Goal: Task Accomplishment & Management: Manage account settings

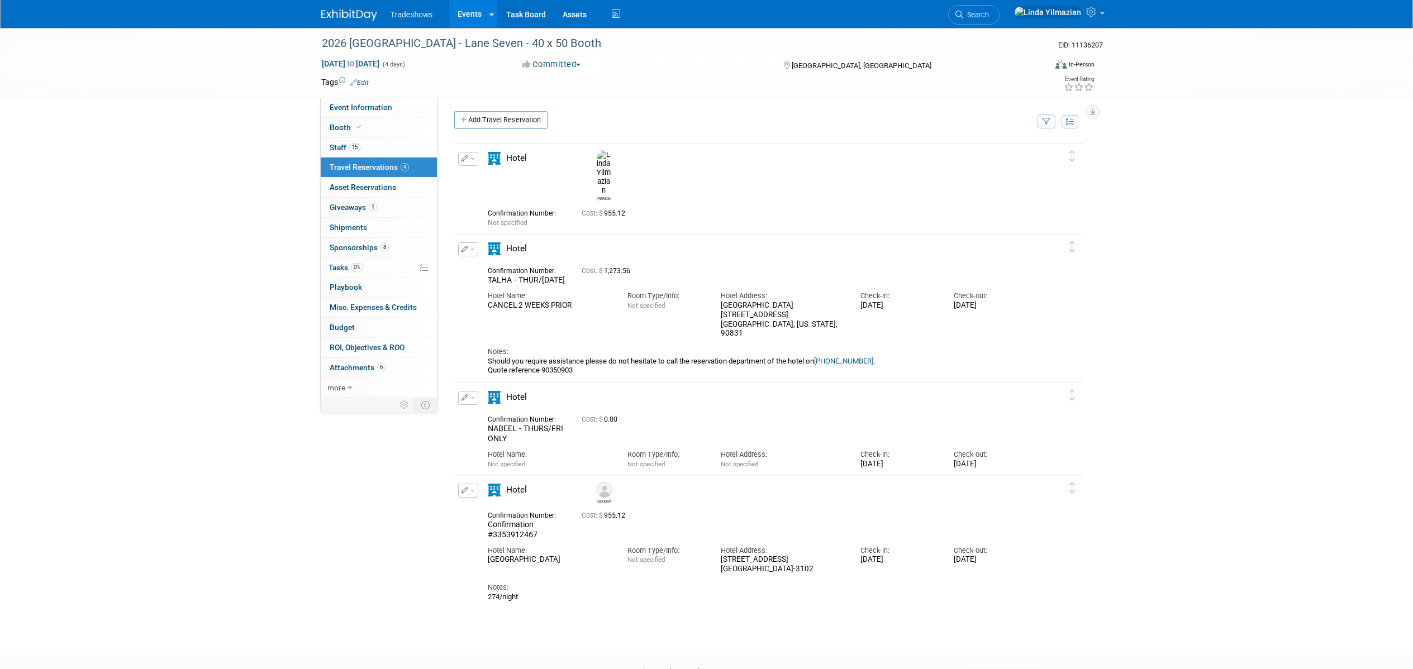
scroll to position [2, 0]
click at [340, 113] on link "Event Information" at bounding box center [379, 108] width 116 height 20
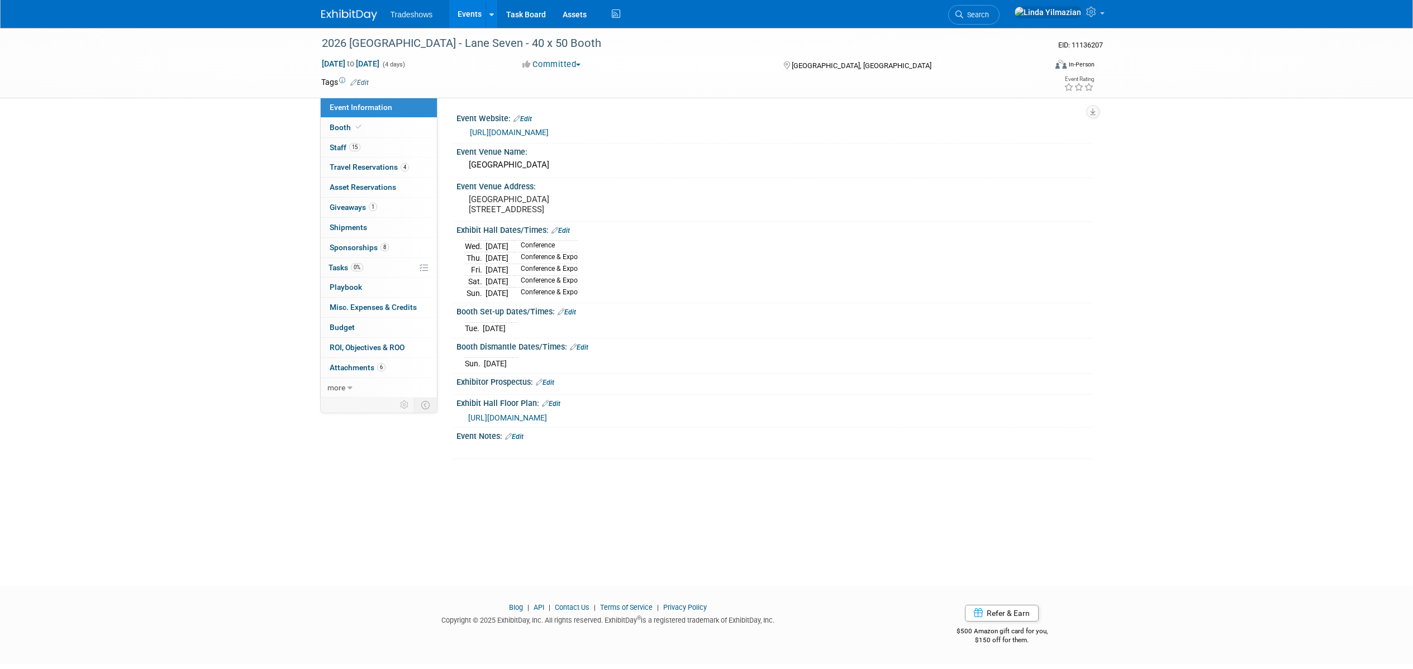
click at [567, 230] on link "Edit" at bounding box center [561, 231] width 18 height 8
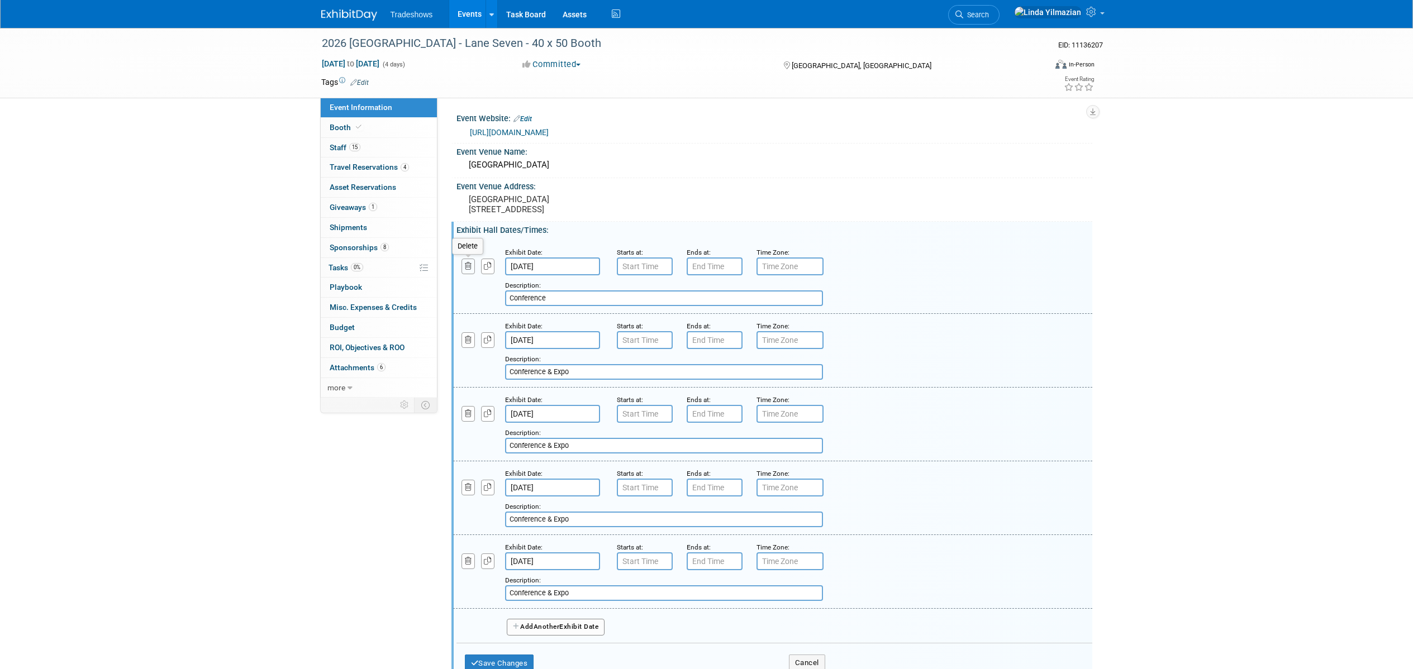
click at [474, 269] on button "button" at bounding box center [469, 266] width 14 height 15
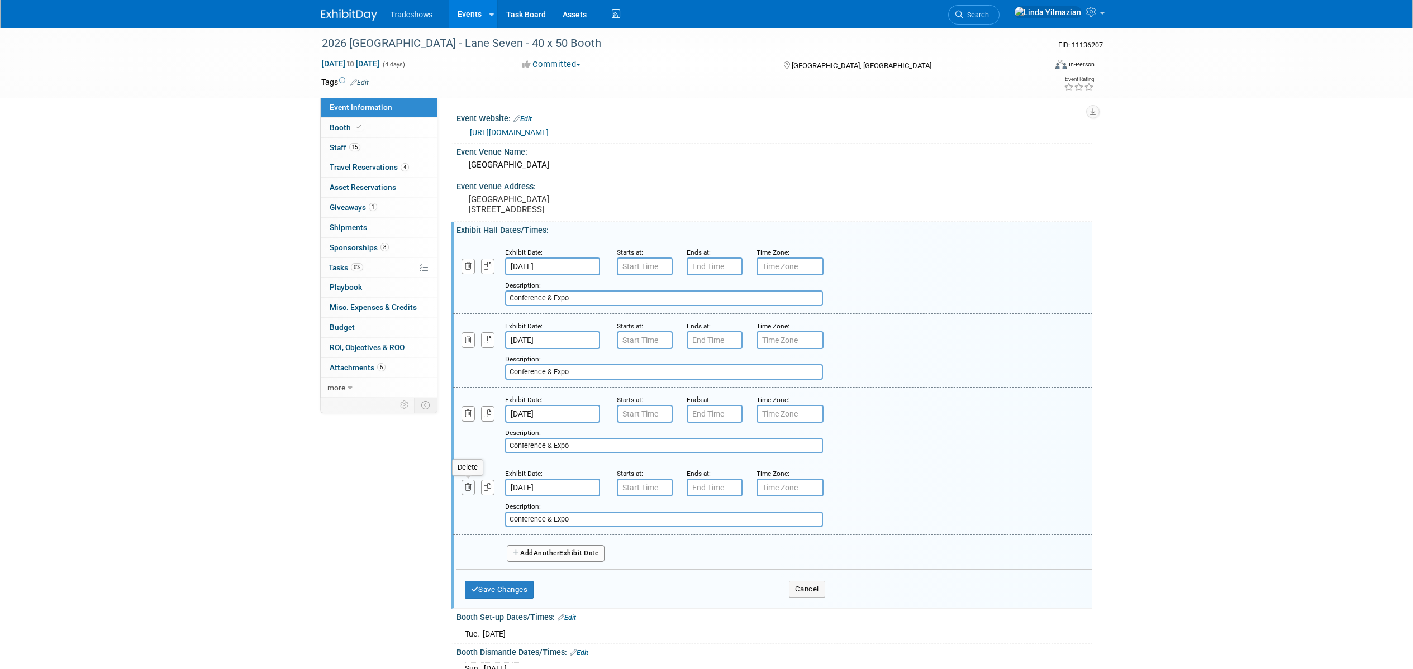
click at [469, 492] on button "button" at bounding box center [469, 487] width 14 height 15
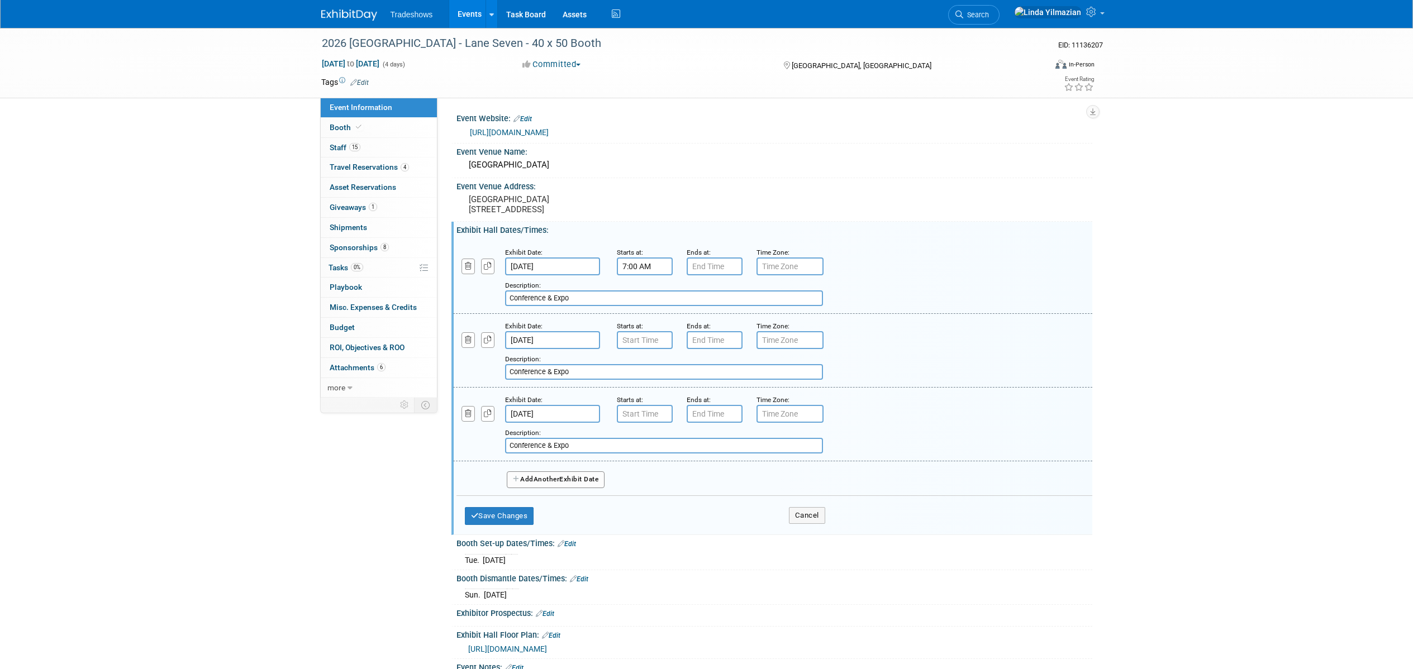
click at [629, 266] on input "7:00 AM" at bounding box center [645, 267] width 56 height 18
drag, startPoint x: 662, startPoint y: 268, endPoint x: 610, endPoint y: 265, distance: 52.0
click at [610, 265] on div "Starts at: 7:1000 AM 07 : 00 AM 12 01 02 03 04 05 06 07 08 09 10 11 00 05 10 15…" at bounding box center [643, 260] width 70 height 29
click at [641, 301] on span at bounding box center [643, 294] width 20 height 20
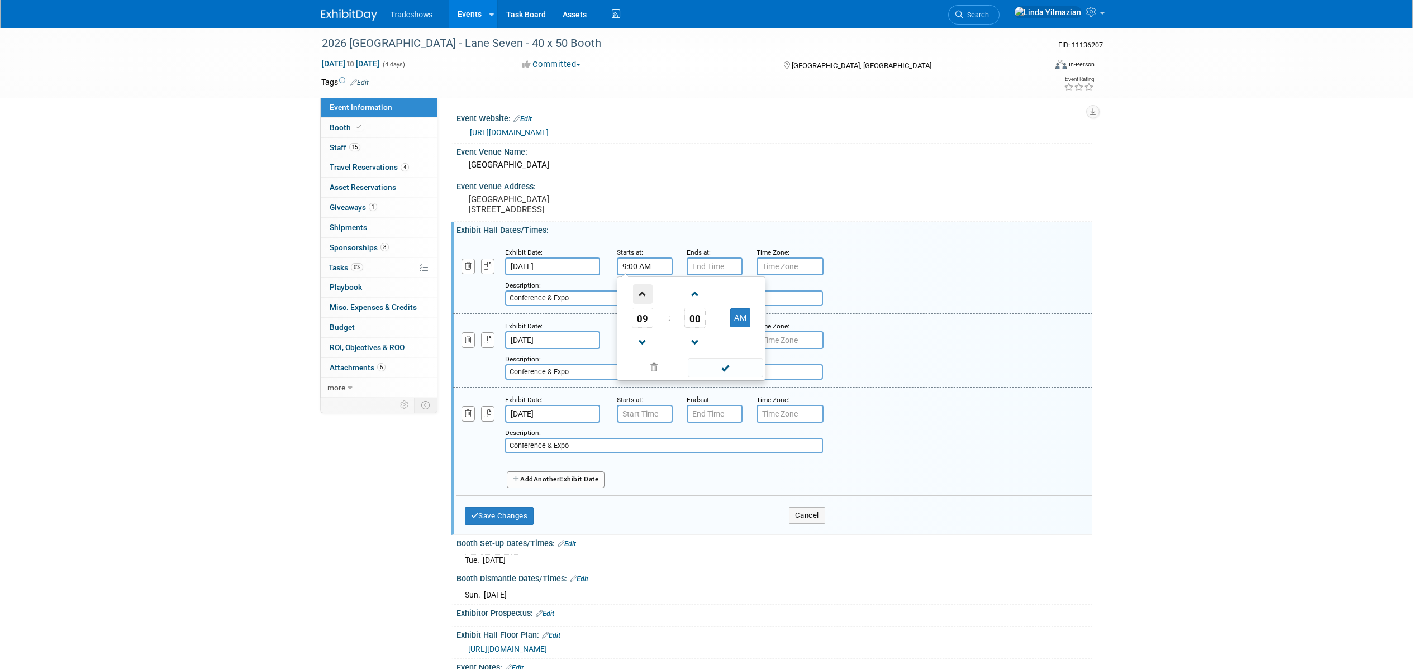
click at [641, 301] on span at bounding box center [643, 294] width 20 height 20
click at [692, 369] on span at bounding box center [725, 368] width 75 height 20
type input "10:00 AM"
click at [706, 269] on input "7:00 PM" at bounding box center [715, 267] width 56 height 18
click at [710, 340] on span at bounding box center [713, 343] width 20 height 20
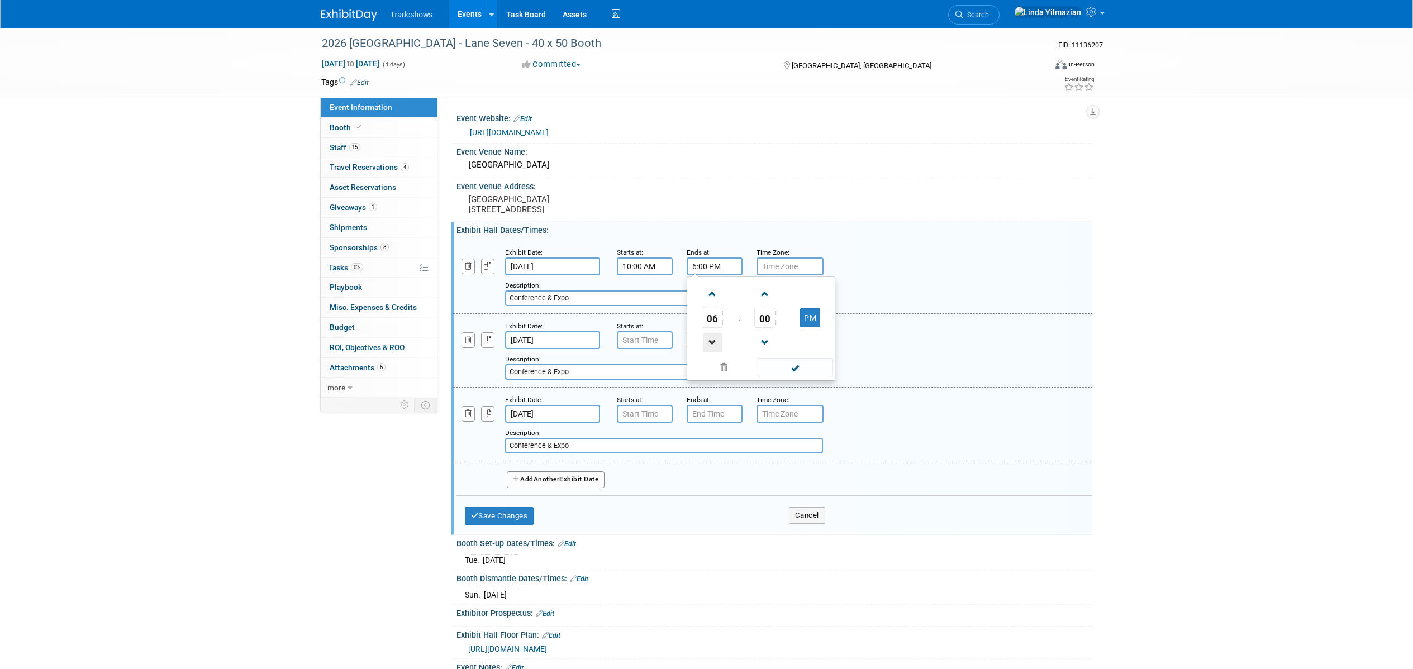
click at [710, 340] on span at bounding box center [713, 343] width 20 height 20
click at [710, 298] on span at bounding box center [713, 294] width 20 height 20
type input "5:00 PM"
click at [783, 372] on span at bounding box center [795, 368] width 75 height 20
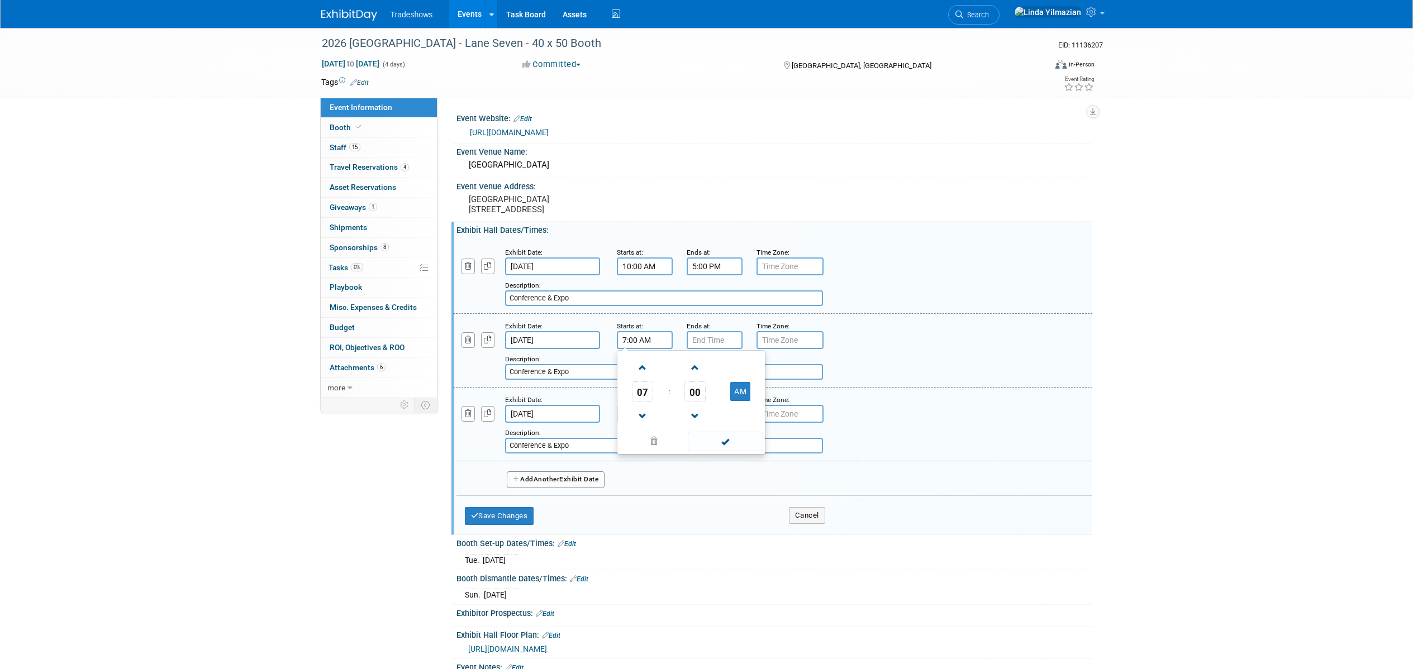
click at [639, 339] on input "7:00 AM" at bounding box center [645, 340] width 56 height 18
drag, startPoint x: 655, startPoint y: 341, endPoint x: 622, endPoint y: 337, distance: 32.7
click at [622, 337] on input "7:00 AM" at bounding box center [645, 340] width 56 height 18
type input "10:00 AM"
click at [691, 340] on input "7:00 PM" at bounding box center [715, 340] width 56 height 18
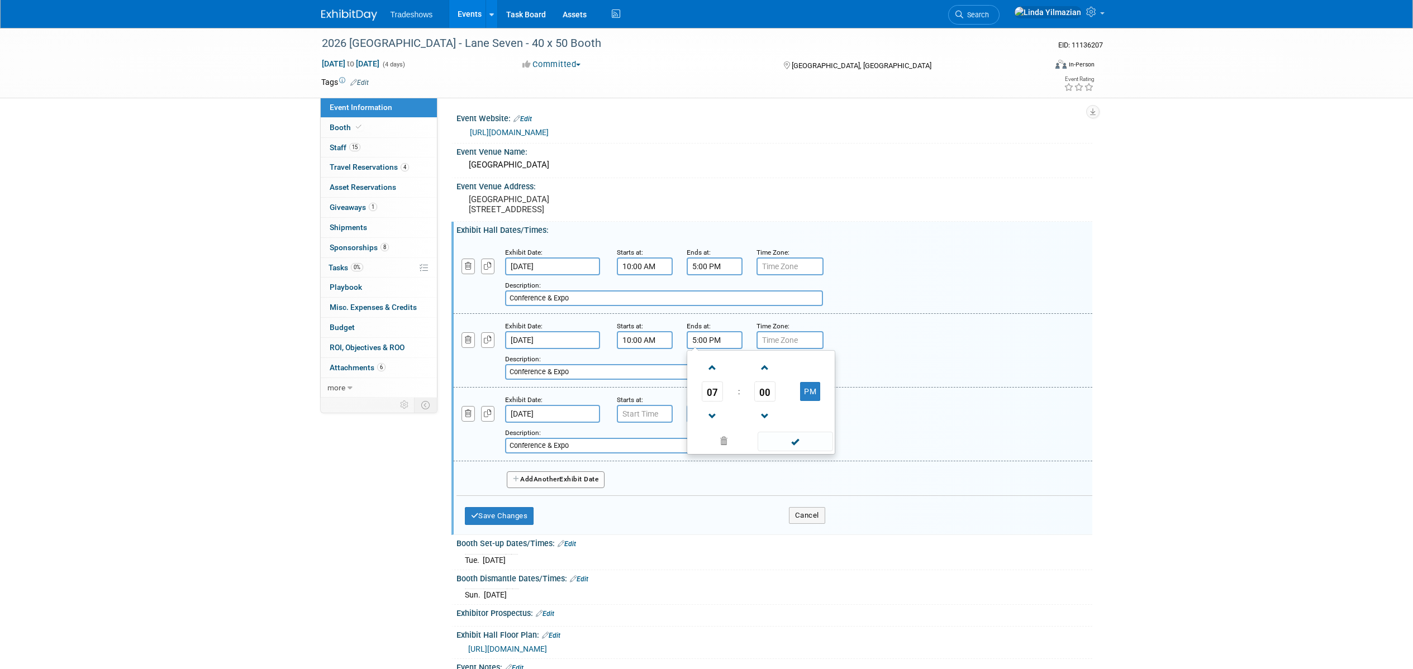
type input "5:00 PM"
click at [637, 415] on input "7:00 AM" at bounding box center [645, 414] width 56 height 18
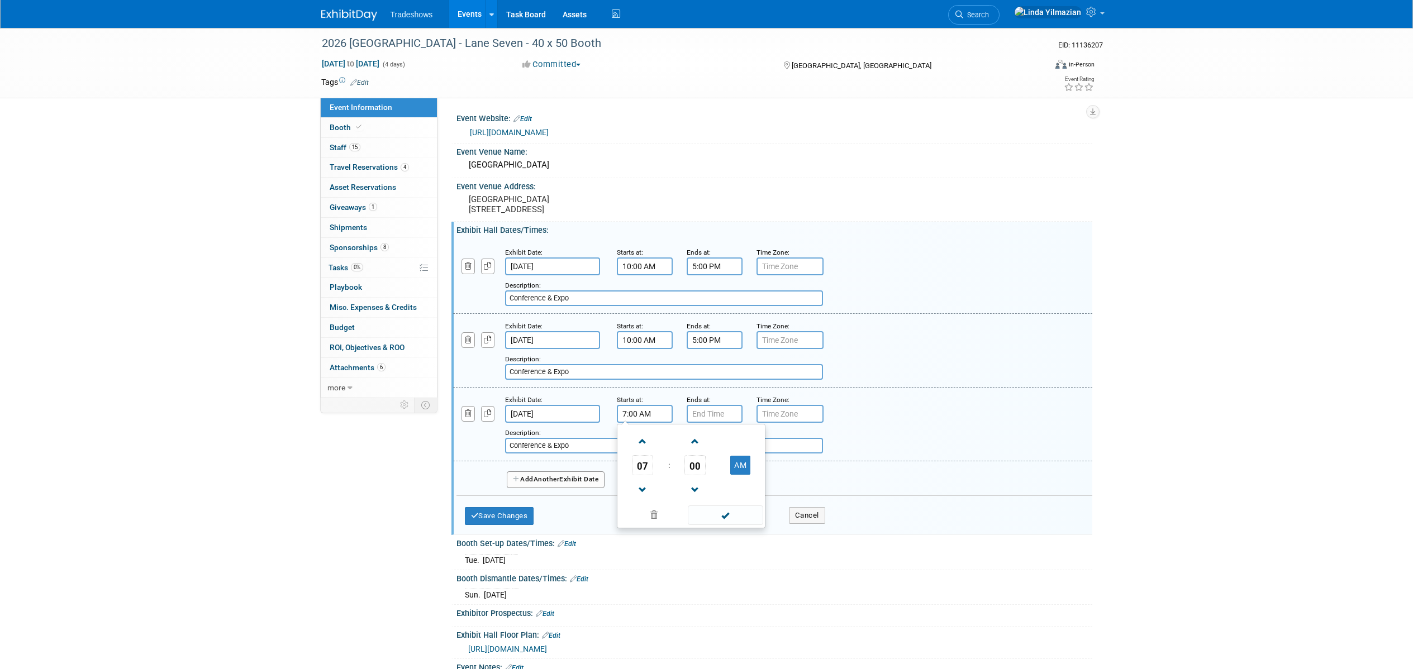
drag, startPoint x: 638, startPoint y: 415, endPoint x: 617, endPoint y: 415, distance: 20.7
click at [617, 415] on input "7:00 AM" at bounding box center [645, 414] width 56 height 18
type input "10:00 AM"
drag, startPoint x: 696, startPoint y: 414, endPoint x: 690, endPoint y: 415, distance: 6.7
click at [690, 415] on input "7:00 PM" at bounding box center [715, 414] width 56 height 18
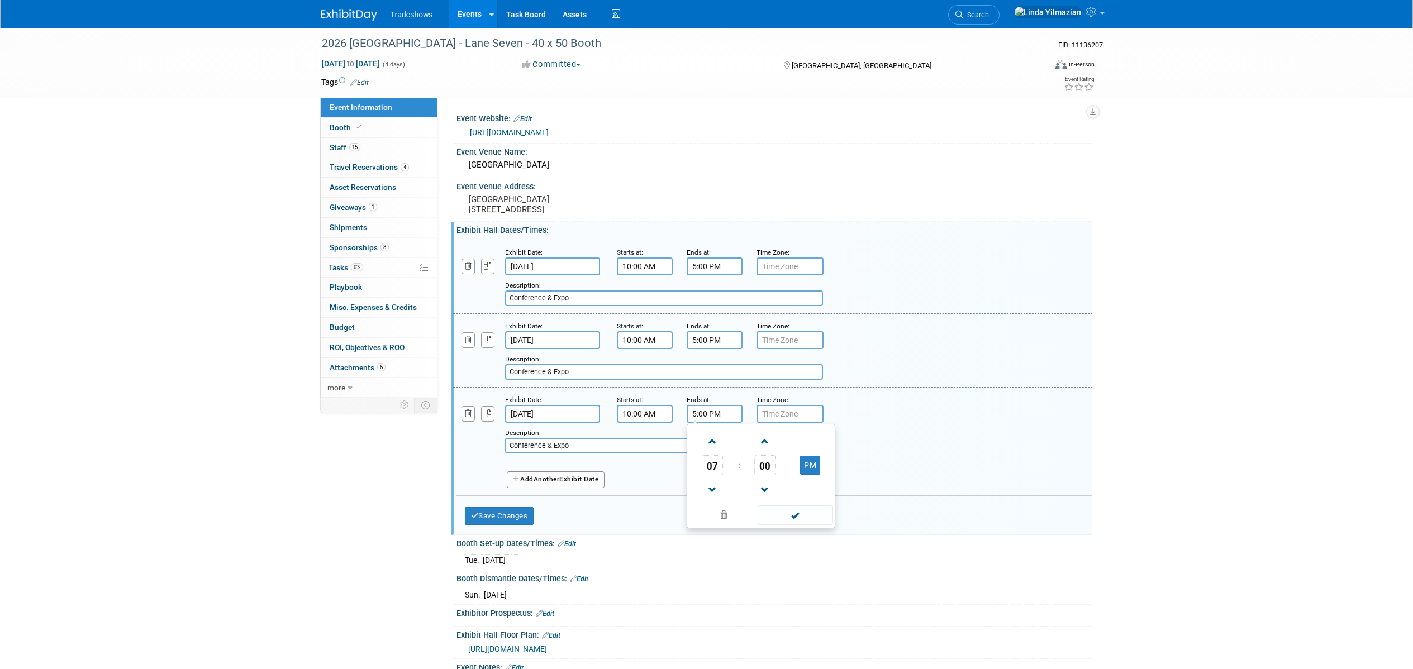
type input "5:00 PM"
click at [502, 516] on button "Save Changes" at bounding box center [499, 516] width 69 height 18
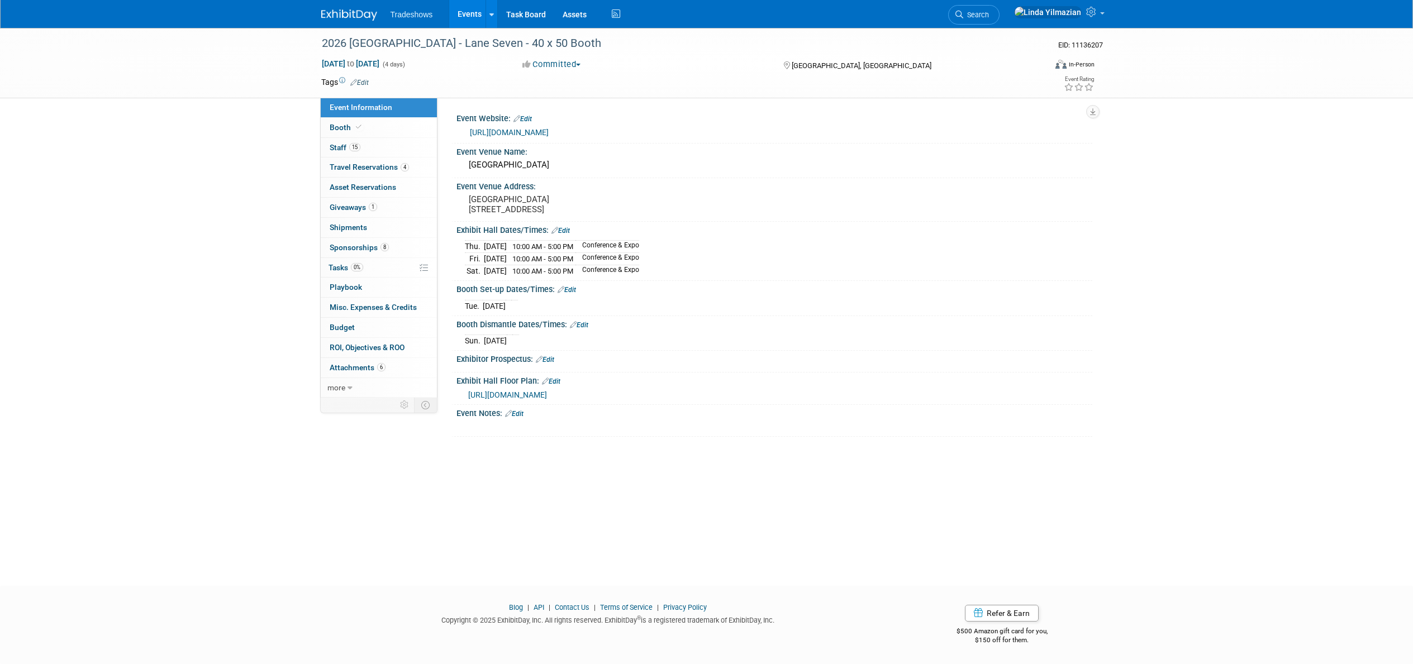
click at [586, 324] on link "Edit" at bounding box center [579, 325] width 18 height 8
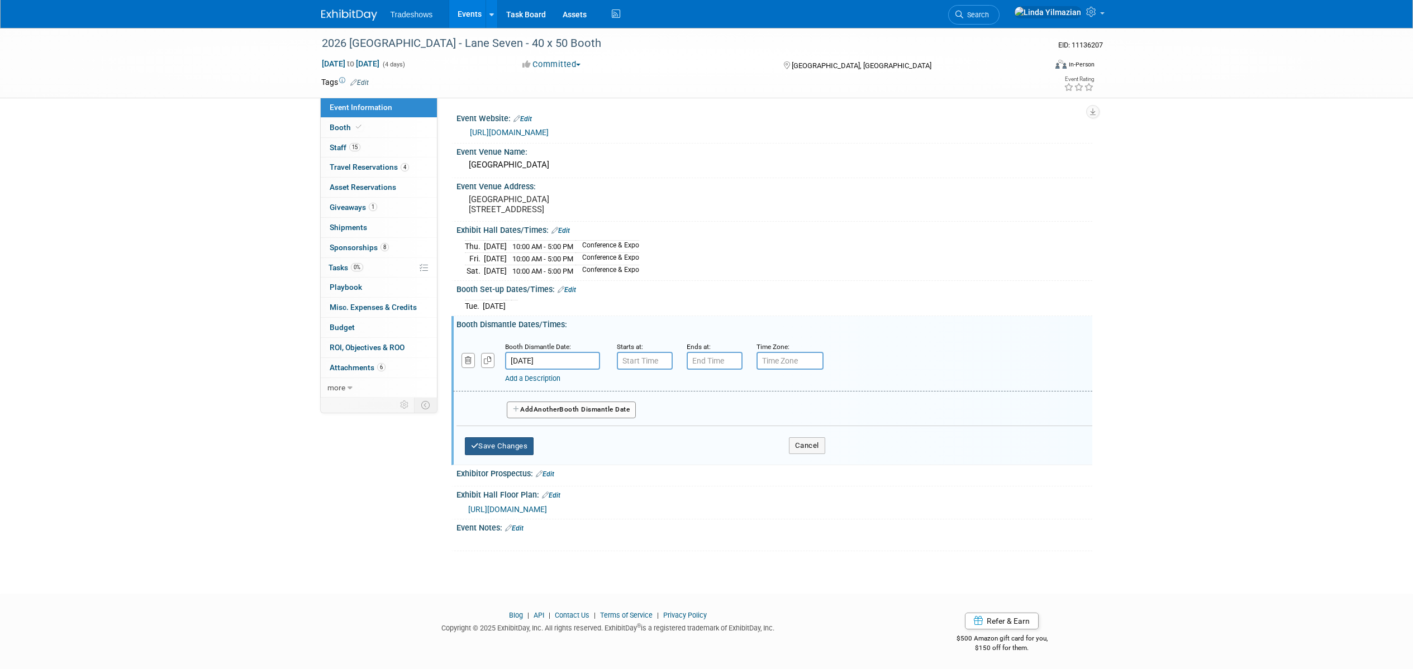
click at [486, 448] on button "Save Changes" at bounding box center [499, 447] width 69 height 18
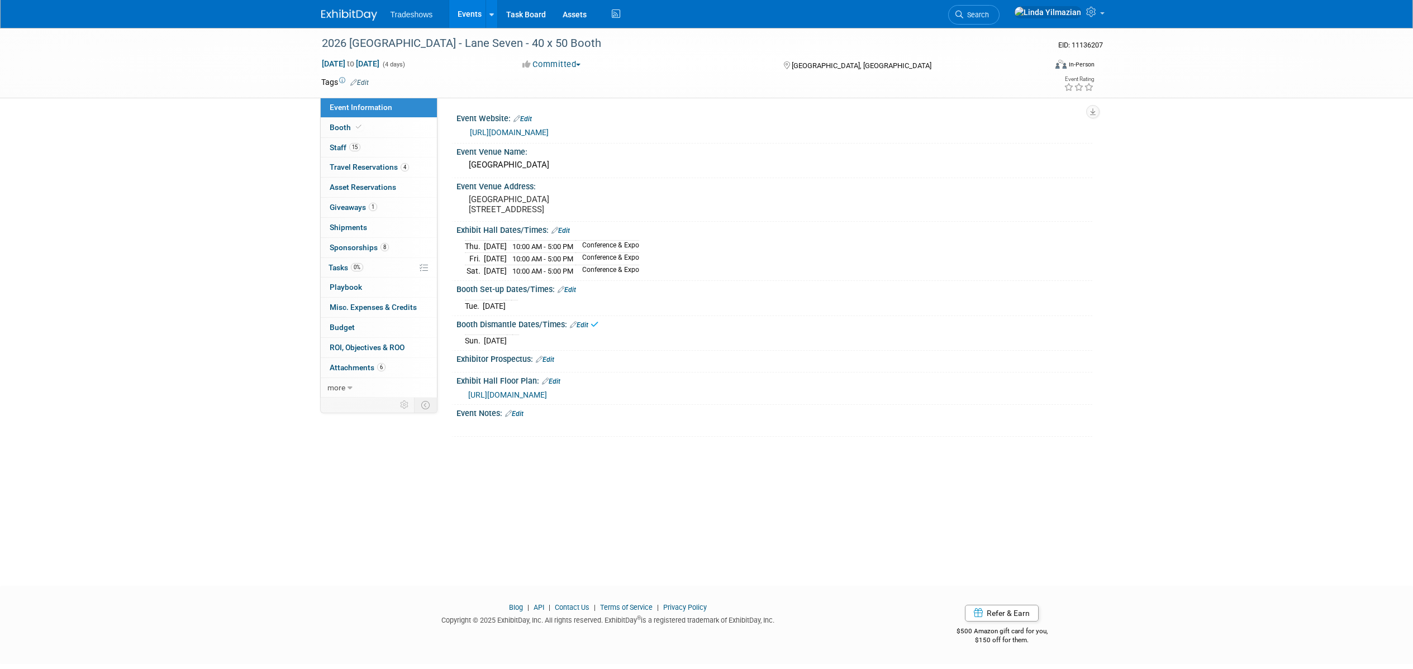
click at [587, 326] on link "Edit" at bounding box center [579, 325] width 18 height 8
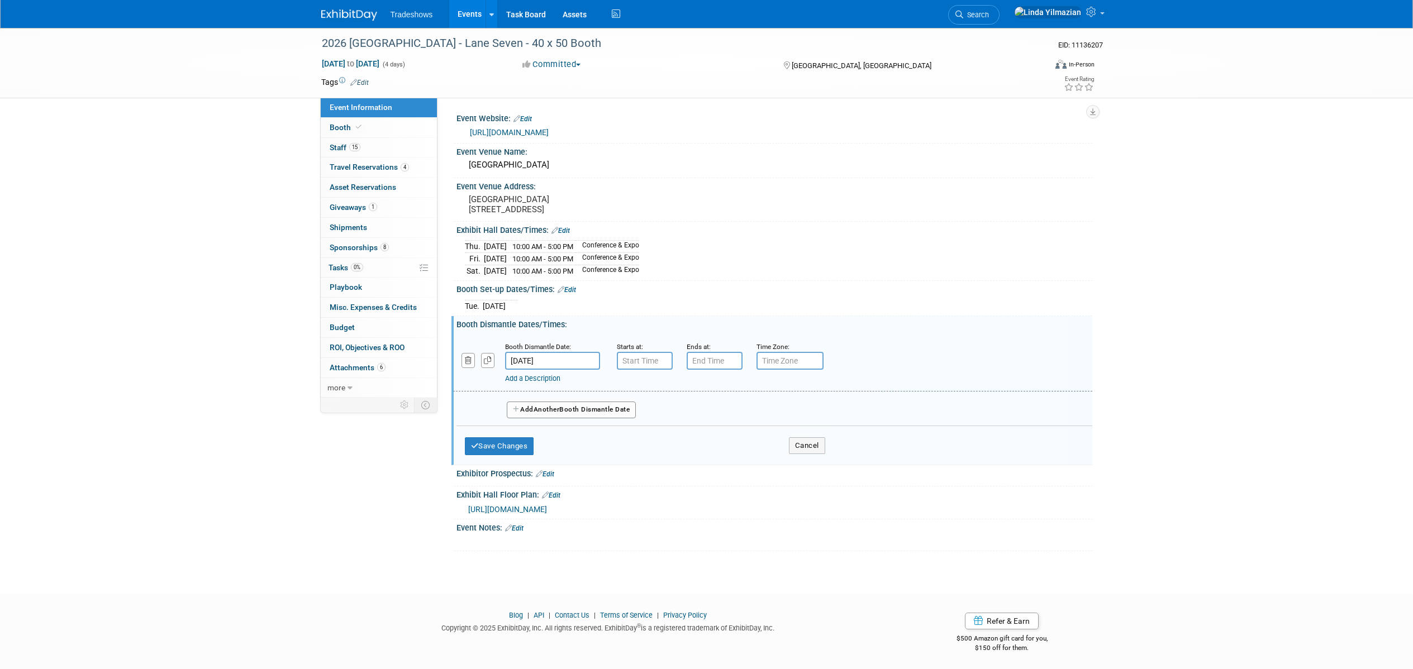
click at [533, 408] on button "Add Another Booth Dismantle Date" at bounding box center [572, 410] width 130 height 17
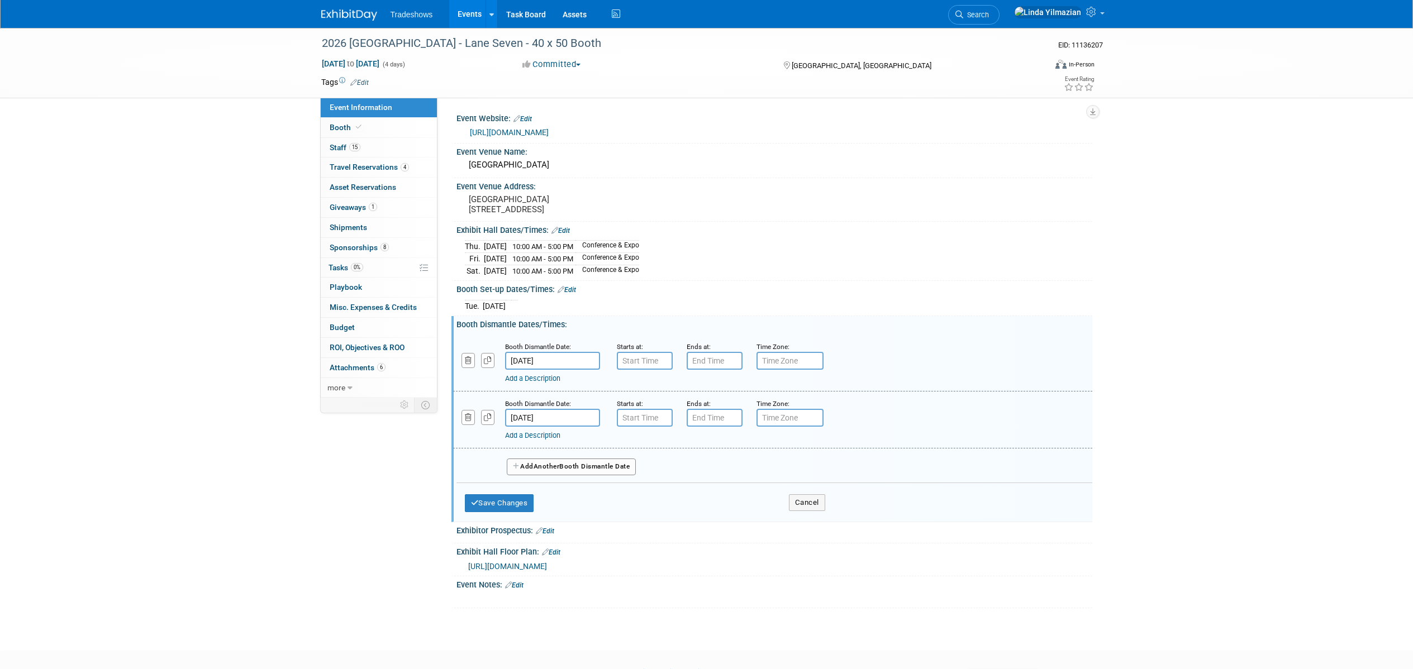
click at [525, 422] on input "[DATE]" at bounding box center [552, 418] width 95 height 18
click at [664, 541] on span "24" at bounding box center [665, 541] width 22 height 22
type input "[DATE]"
click at [471, 360] on button "button" at bounding box center [469, 360] width 14 height 15
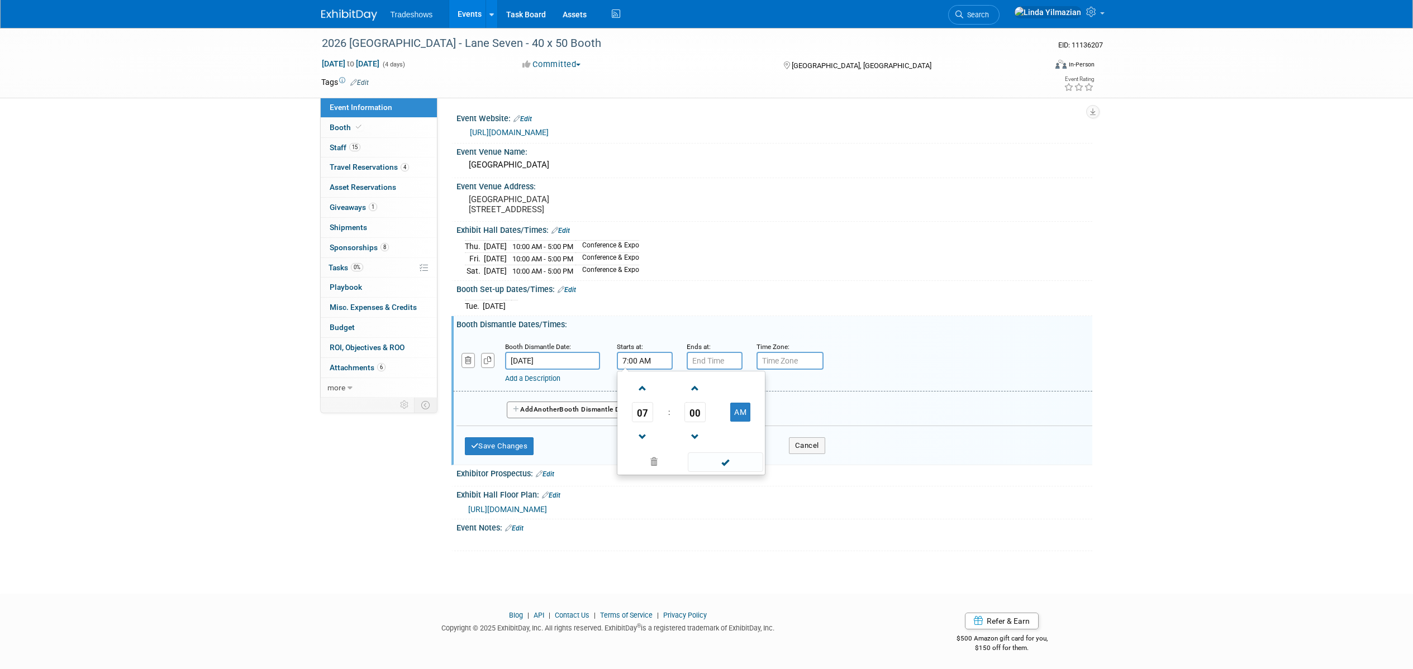
click at [629, 362] on input "7:00 AM" at bounding box center [645, 361] width 56 height 18
click at [638, 433] on span at bounding box center [643, 437] width 20 height 20
click at [732, 411] on button "AM" at bounding box center [740, 412] width 20 height 19
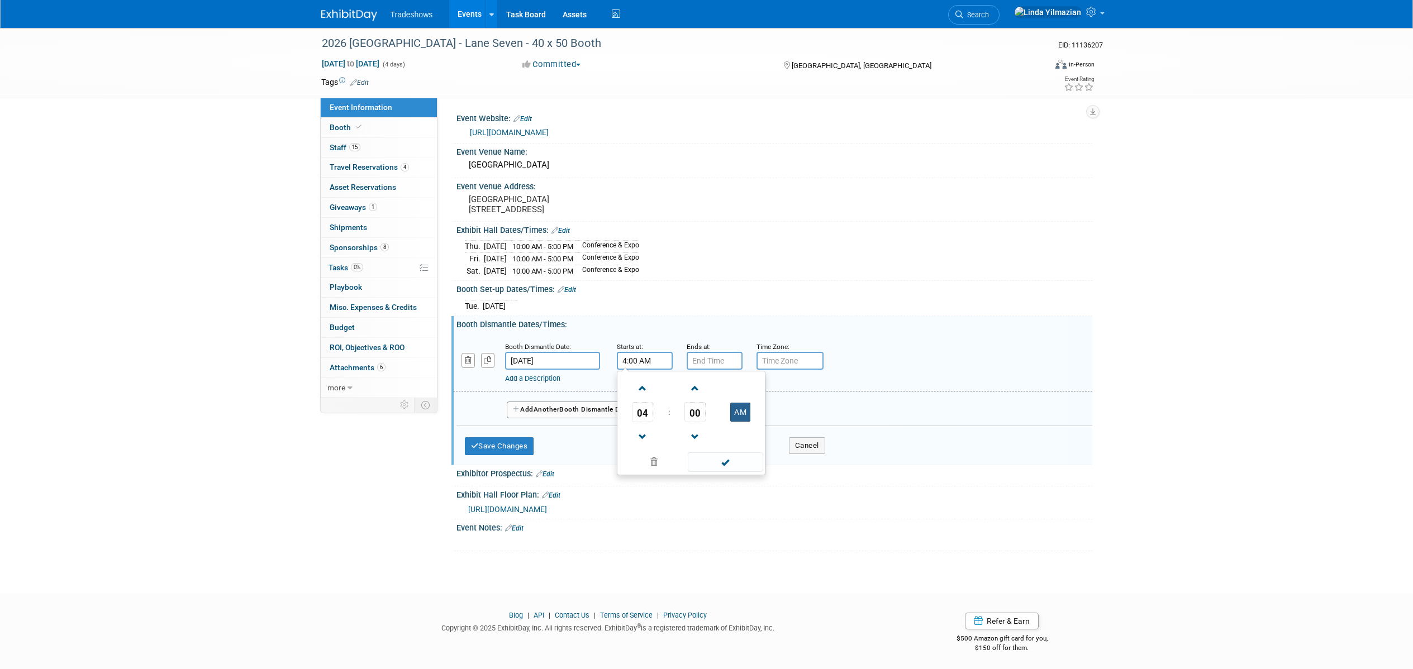
type input "4:00 PM"
click at [722, 464] on span at bounding box center [725, 463] width 75 height 20
click at [705, 357] on input "7:00 PM" at bounding box center [715, 361] width 56 height 18
click at [714, 392] on span at bounding box center [713, 389] width 20 height 20
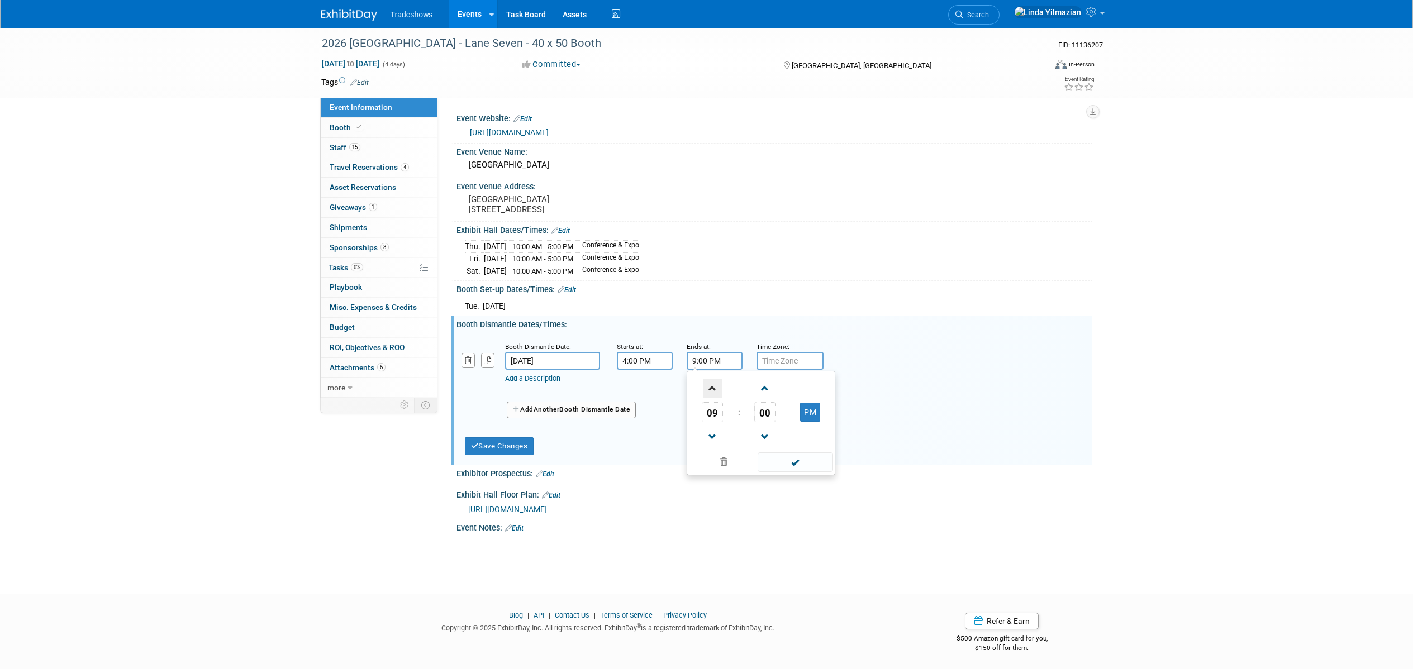
click at [714, 392] on span at bounding box center [713, 389] width 20 height 20
type input "10:00 PM"
click at [777, 463] on span at bounding box center [795, 463] width 75 height 20
click at [509, 452] on button "Save Changes" at bounding box center [499, 447] width 69 height 18
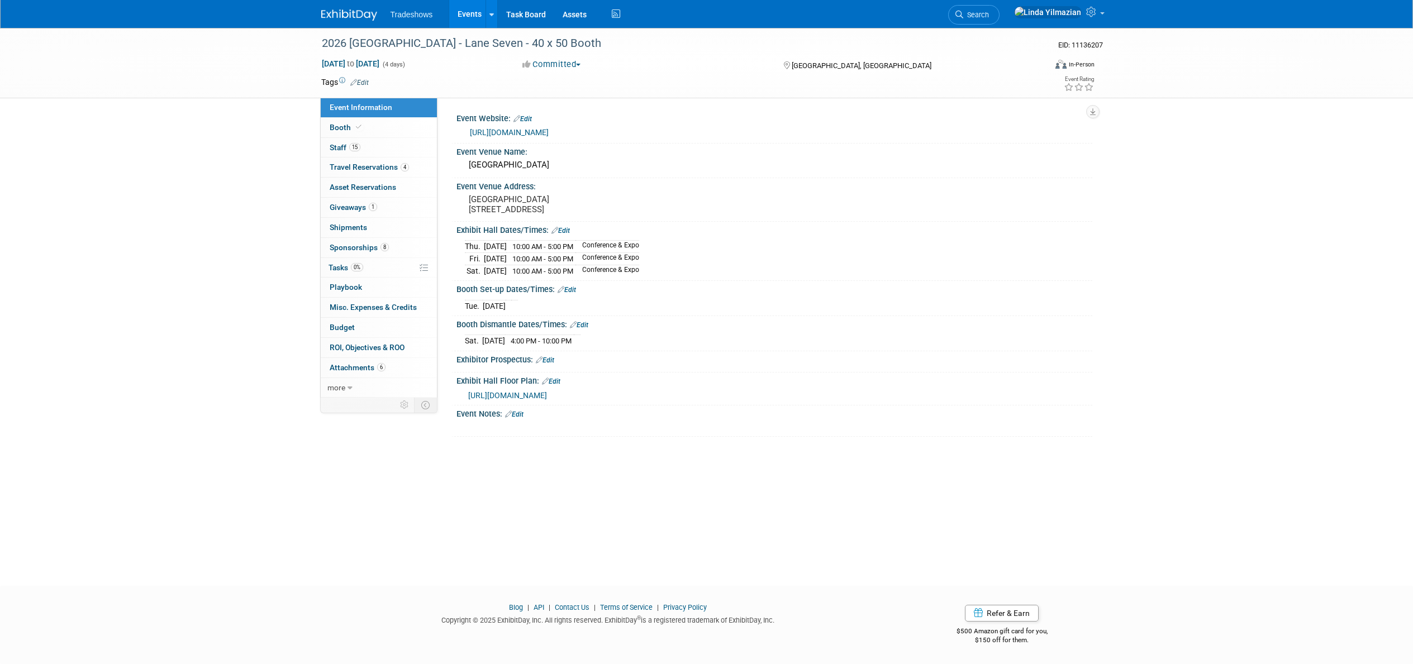
click at [572, 289] on link "Edit" at bounding box center [567, 290] width 18 height 8
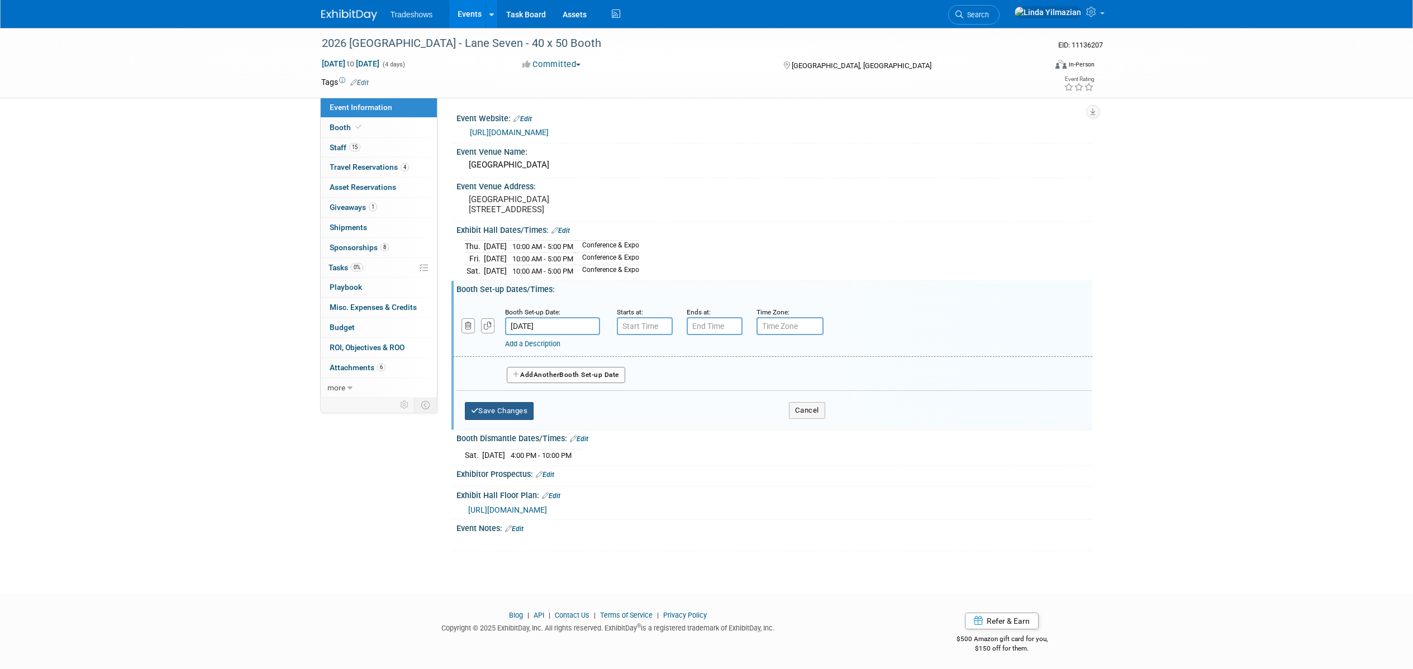
click at [504, 413] on button "Save Changes" at bounding box center [499, 411] width 69 height 18
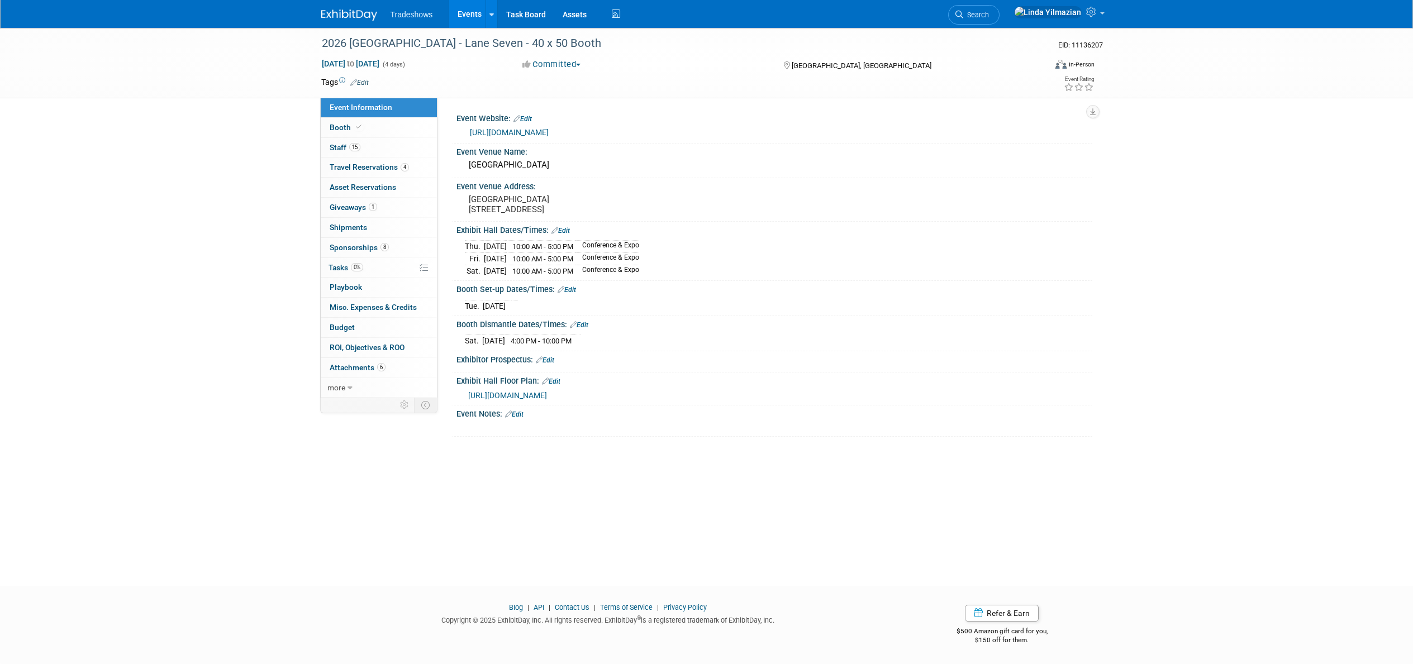
click at [574, 291] on link "Edit" at bounding box center [567, 290] width 18 height 8
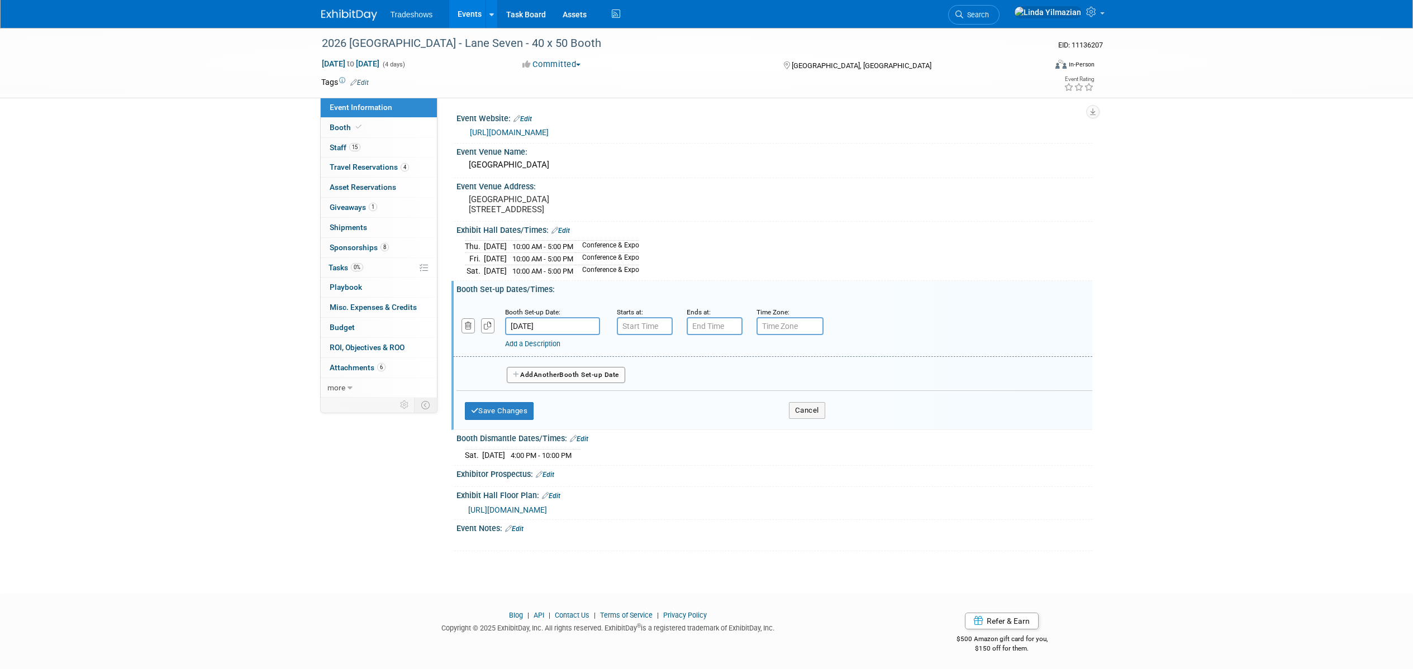
click at [544, 375] on span "Another" at bounding box center [547, 375] width 26 height 8
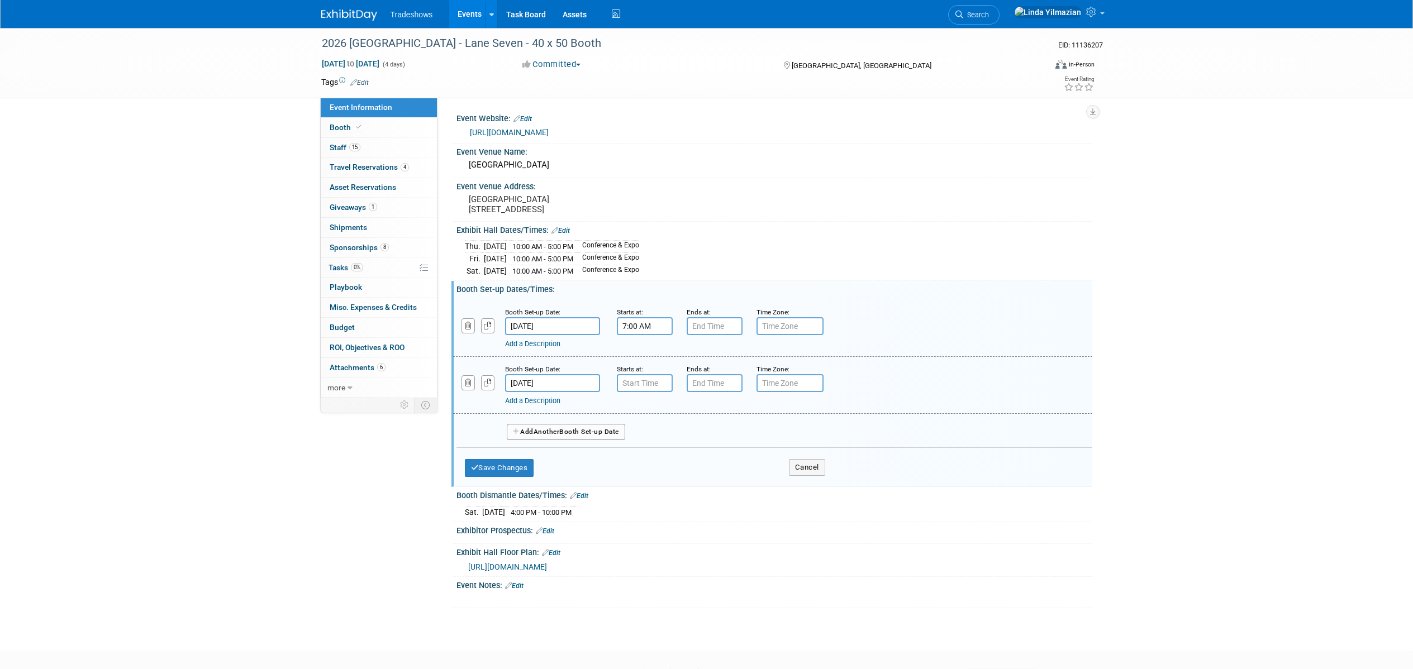
click at [633, 330] on input "7:00 AM" at bounding box center [645, 326] width 56 height 18
click at [638, 350] on span at bounding box center [643, 354] width 20 height 20
type input "8:00 AM"
click at [721, 427] on span at bounding box center [725, 428] width 75 height 20
click at [712, 327] on input "7:00 PM" at bounding box center [715, 326] width 56 height 18
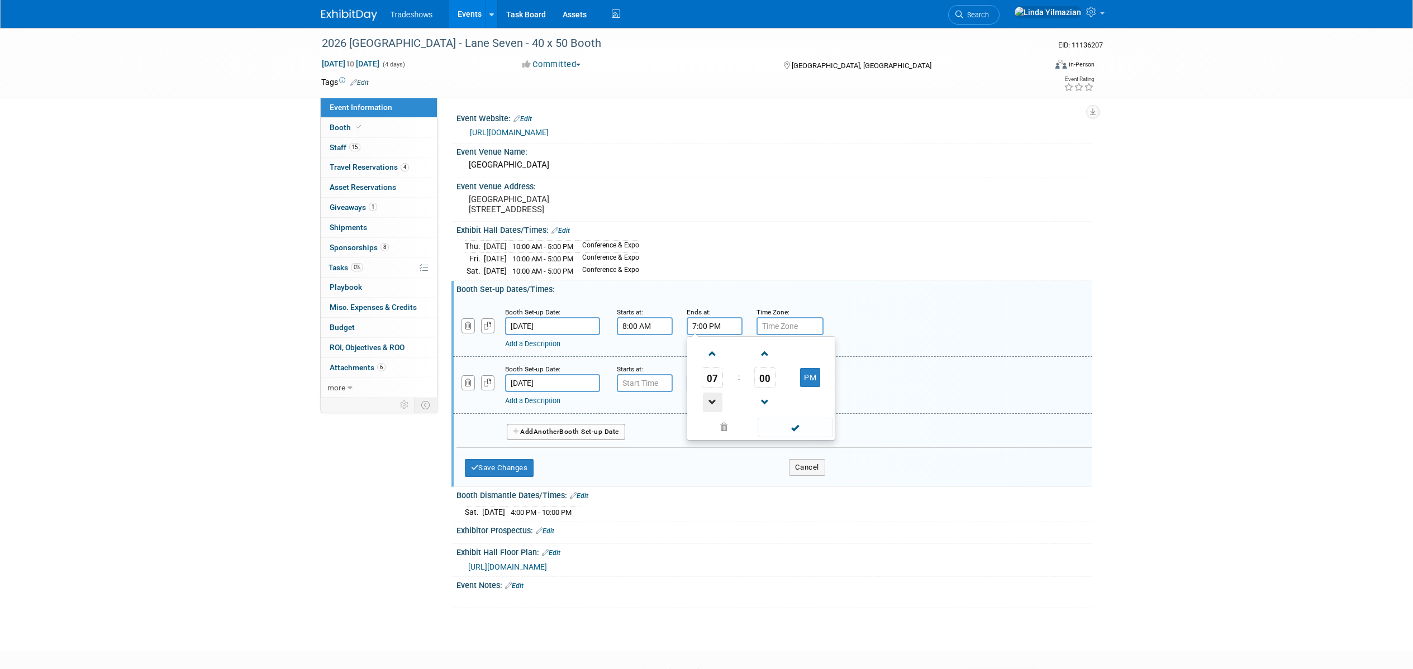
click at [710, 394] on span at bounding box center [713, 403] width 20 height 20
click at [710, 396] on span at bounding box center [713, 403] width 20 height 20
type input "5:00 PM"
click at [777, 431] on span at bounding box center [795, 428] width 75 height 20
click at [639, 387] on input "7:00 AM" at bounding box center [645, 383] width 56 height 18
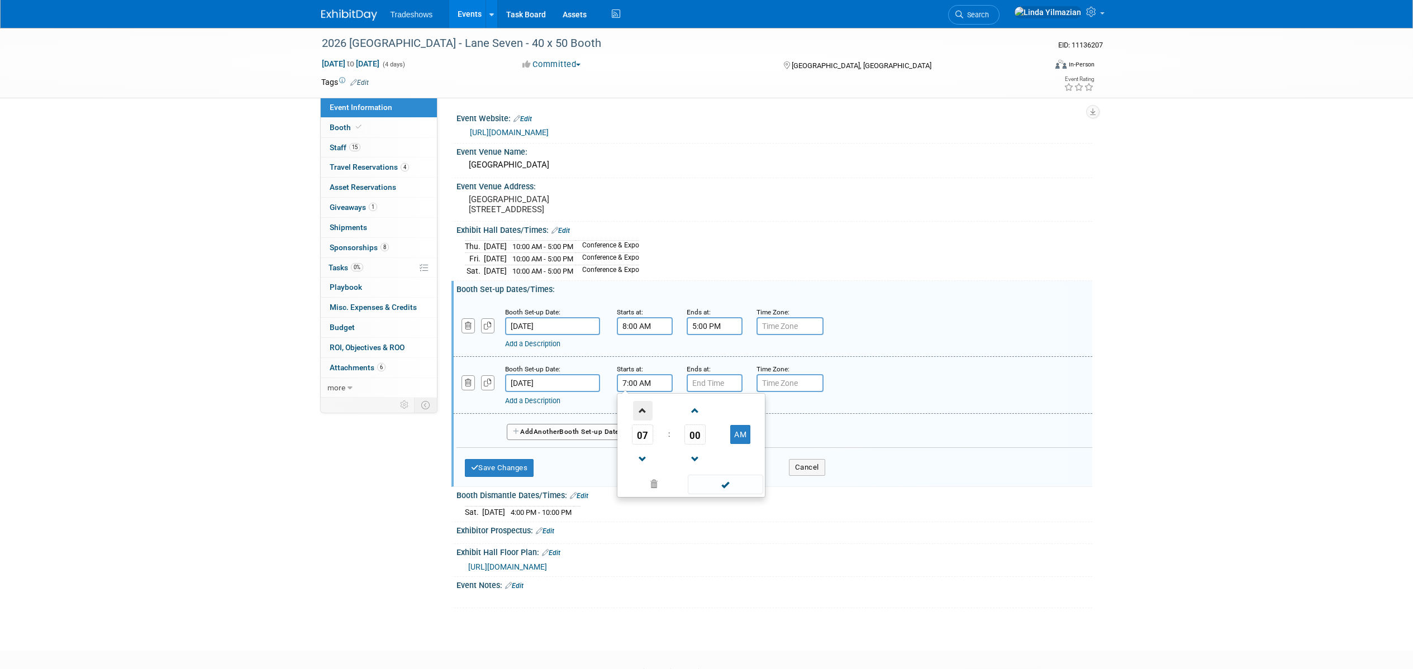
click at [648, 402] on span at bounding box center [643, 411] width 20 height 20
type input "8:00 AM"
click at [712, 484] on span at bounding box center [725, 485] width 75 height 20
click at [706, 389] on input "7:00 PM" at bounding box center [715, 383] width 56 height 18
click at [712, 454] on span at bounding box center [713, 460] width 20 height 20
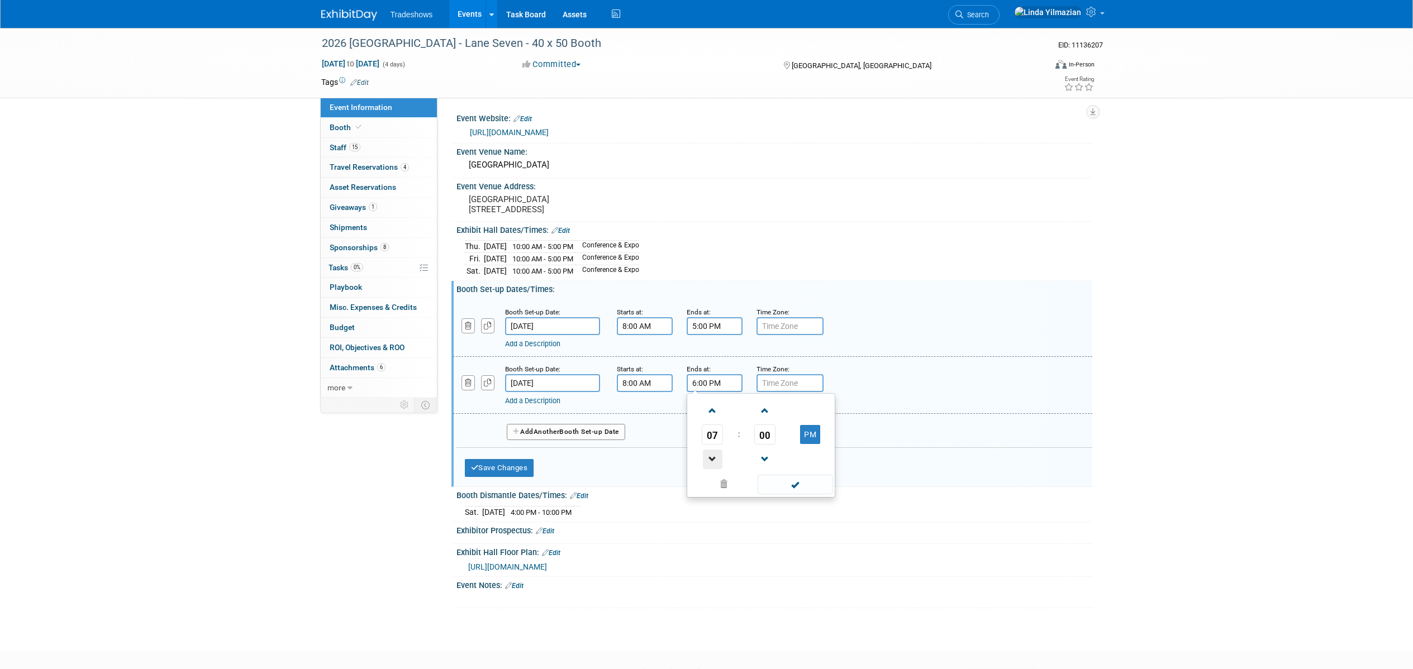
click at [712, 455] on span at bounding box center [713, 460] width 20 height 20
type input "5:00 PM"
click at [788, 488] on span at bounding box center [795, 485] width 75 height 20
click at [527, 467] on button "Save Changes" at bounding box center [499, 468] width 69 height 18
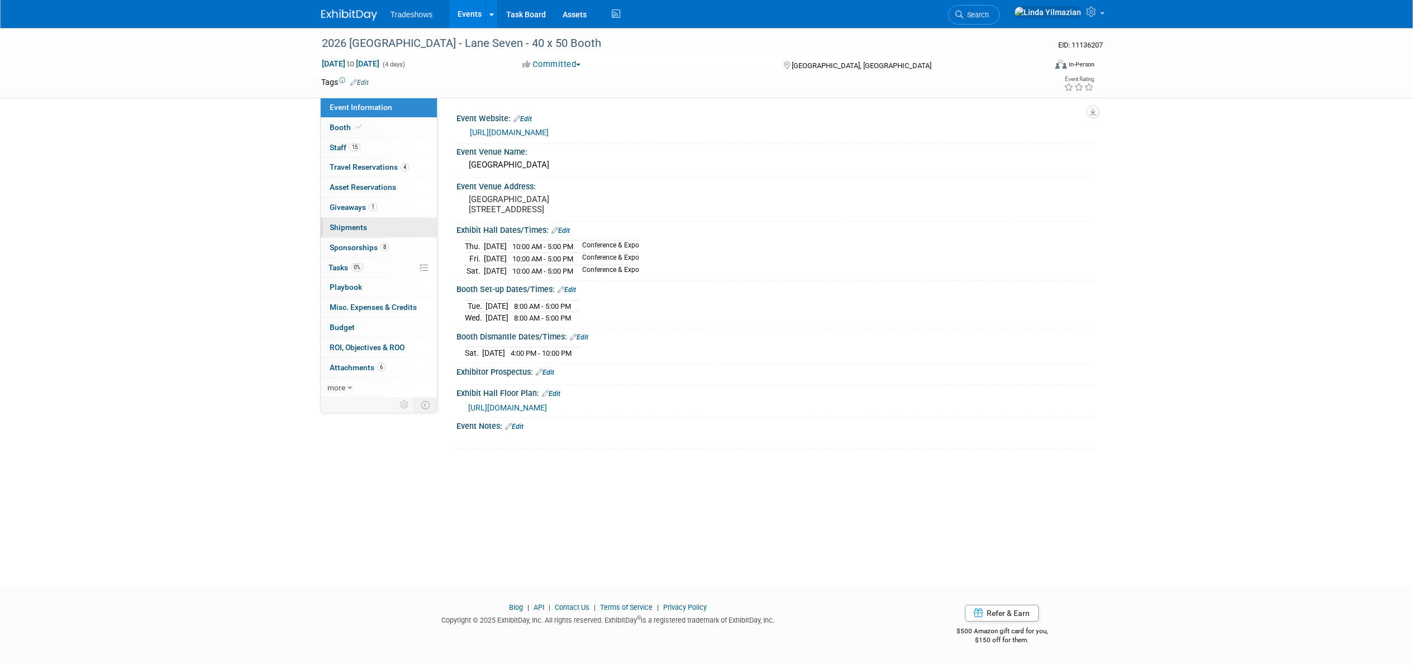
click at [358, 226] on span "Shipments 0" at bounding box center [348, 227] width 37 height 9
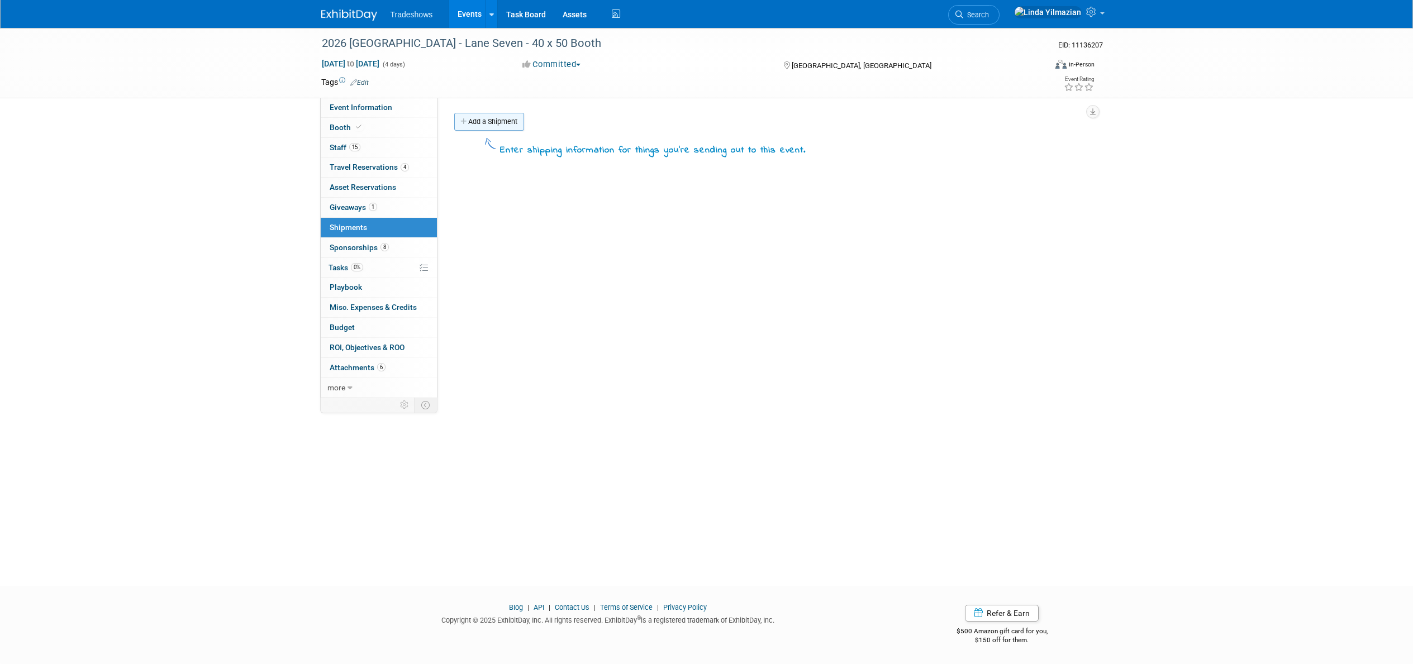
click at [519, 126] on link "Add a Shipment" at bounding box center [489, 122] width 70 height 18
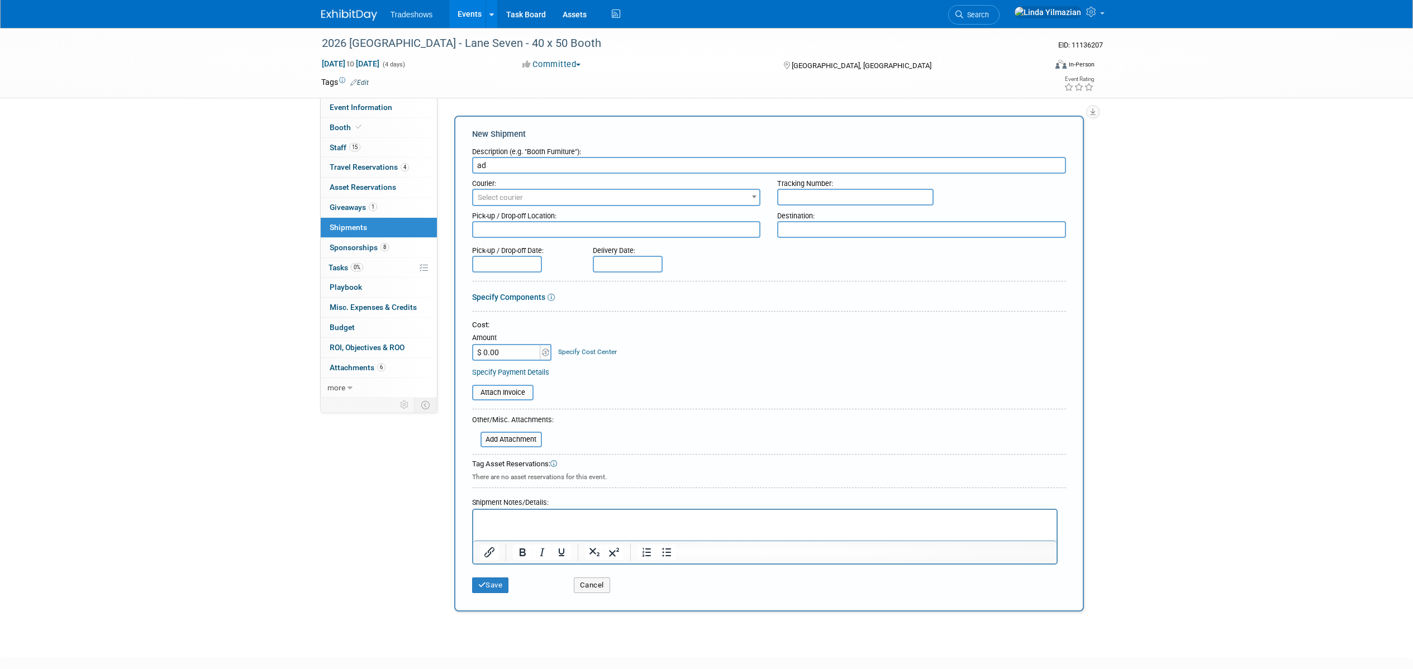
type input "a"
type input "ADVANCE SHIPMENT - 12/19 - 01/13"
click at [497, 584] on button "Save" at bounding box center [490, 586] width 37 height 16
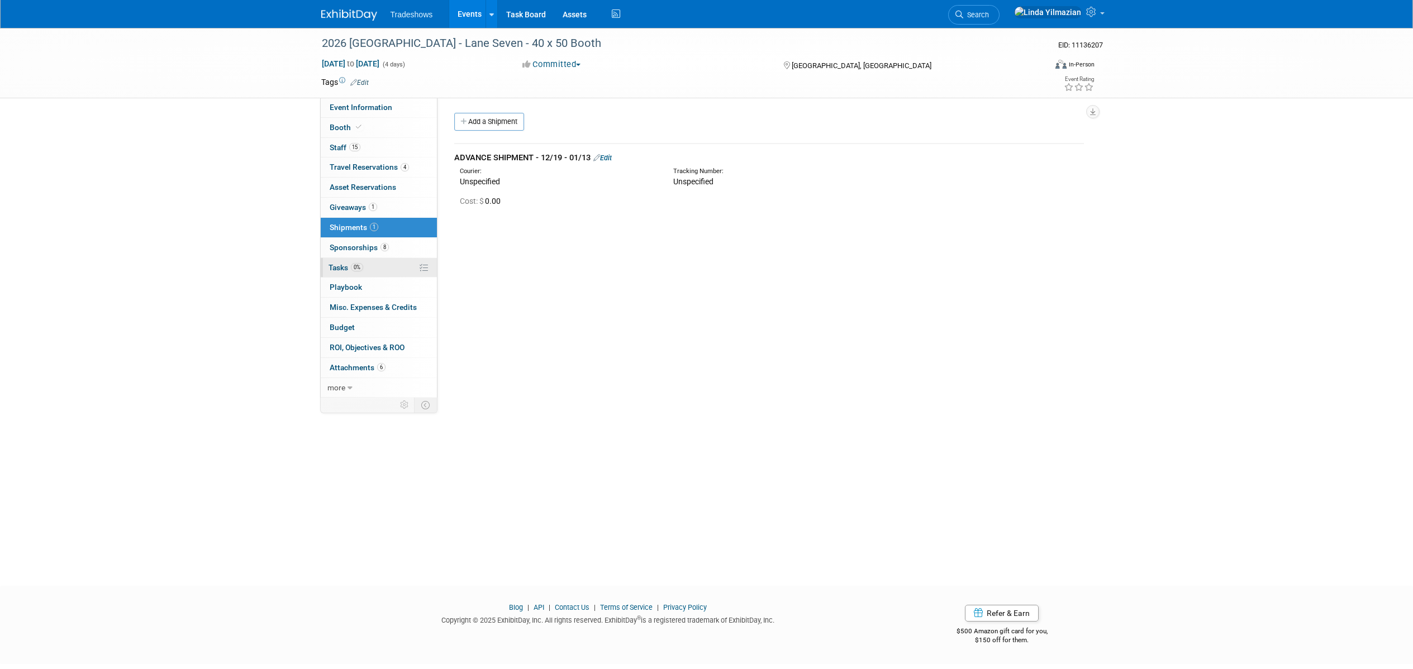
click at [342, 267] on span "Tasks 0%" at bounding box center [346, 267] width 35 height 9
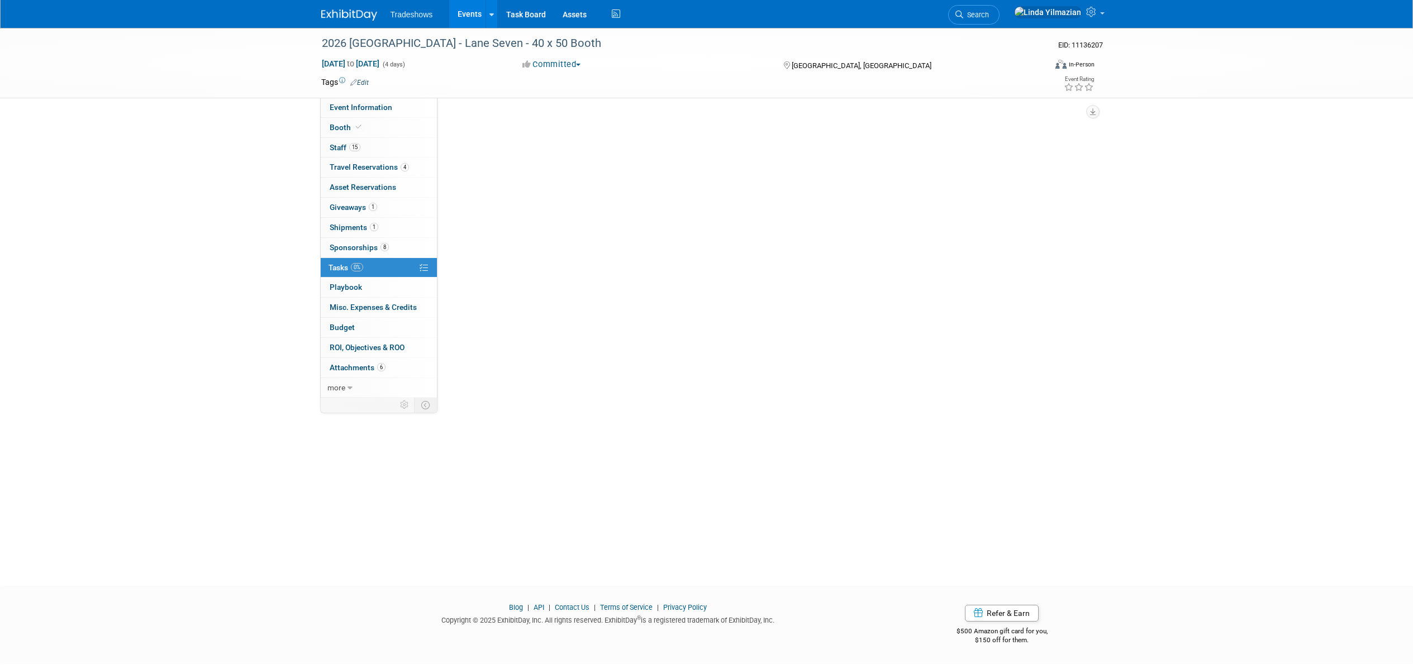
click at [342, 267] on span "Tasks 0%" at bounding box center [346, 267] width 35 height 9
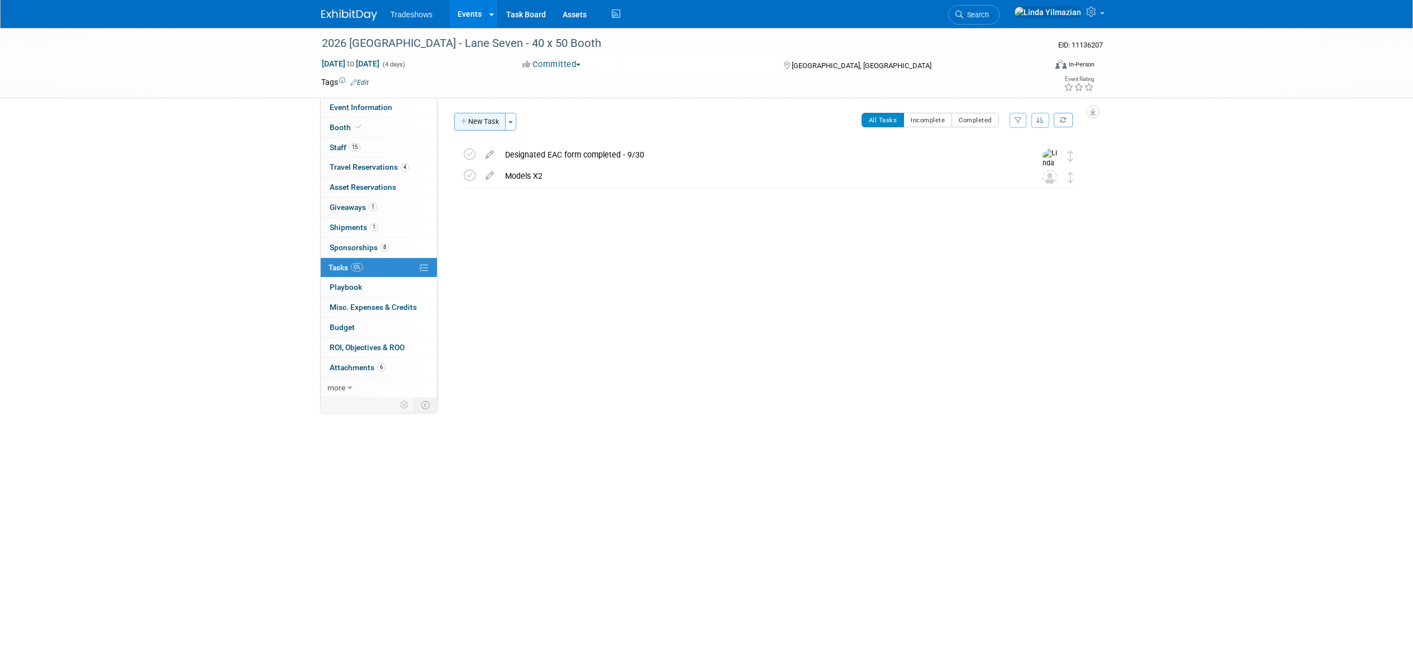
click at [484, 124] on button "New Task" at bounding box center [479, 122] width 51 height 18
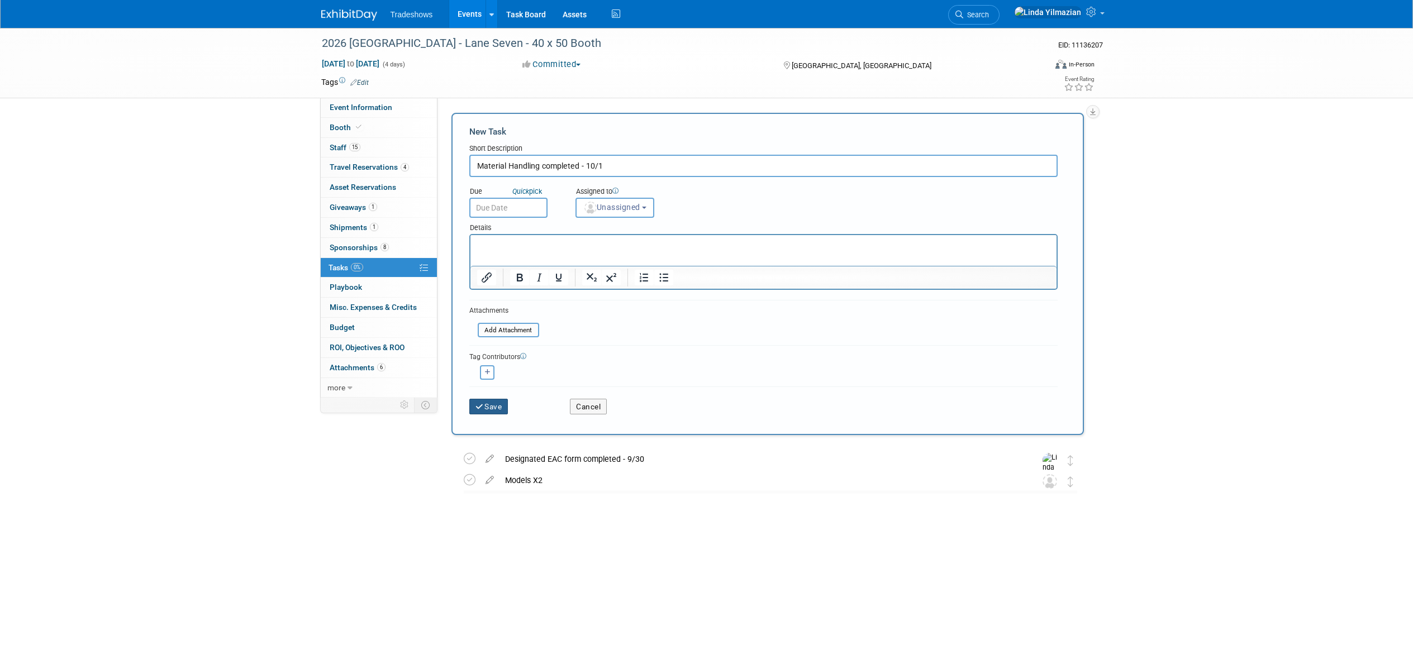
type input "Material Handling completed - 10/1"
click at [481, 412] on button "Save" at bounding box center [488, 407] width 39 height 16
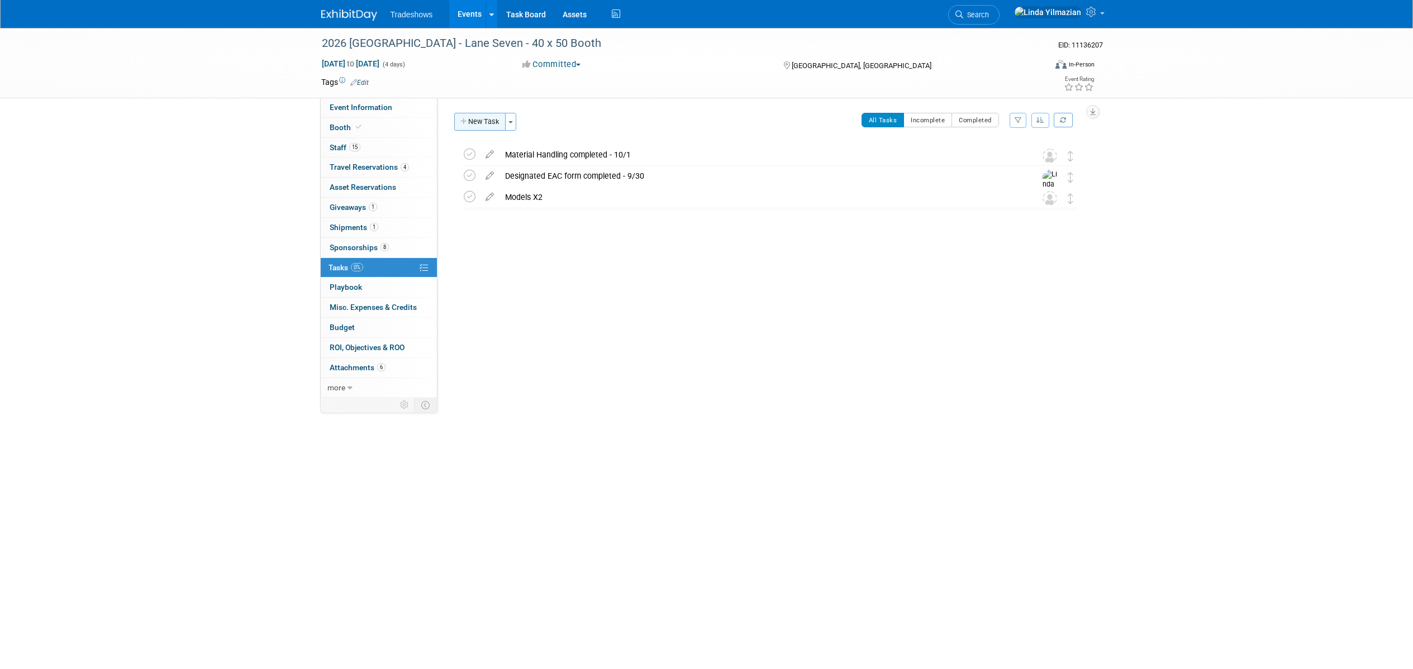
click at [469, 119] on button "New Task" at bounding box center [479, 122] width 51 height 18
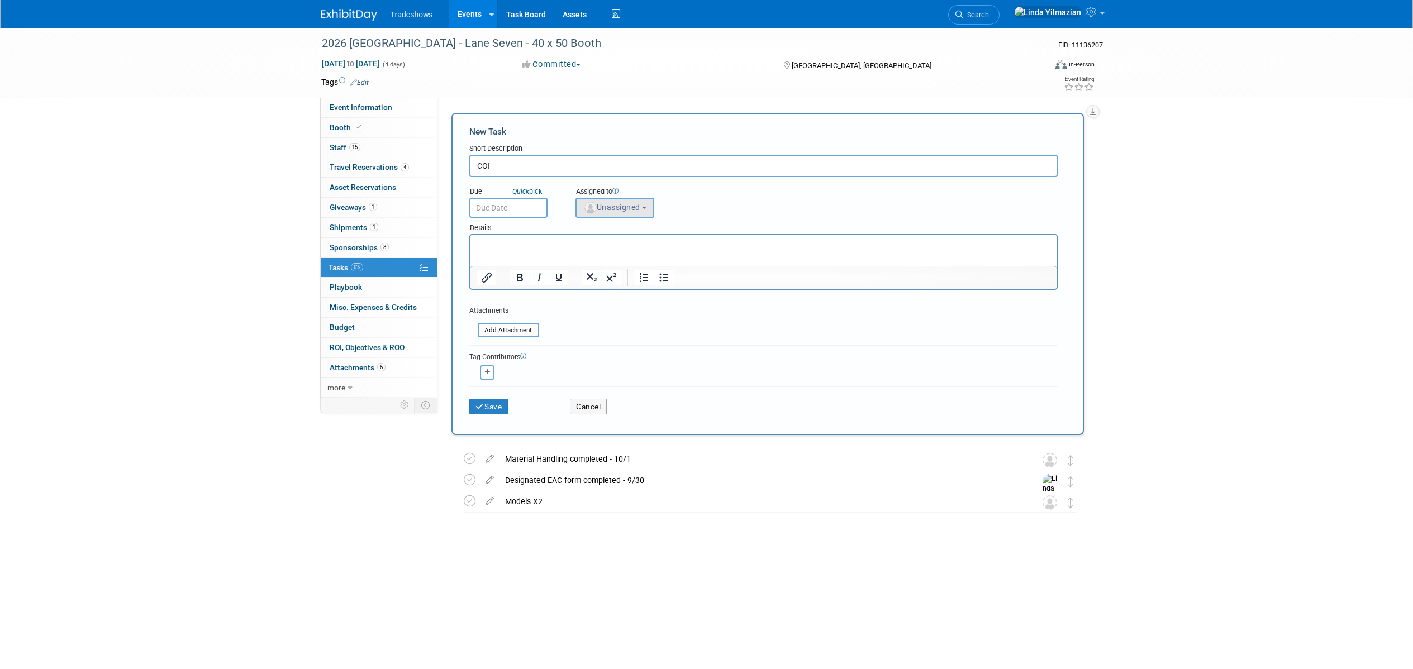
type input "COI"
click at [642, 212] on button "Unassigned" at bounding box center [615, 208] width 79 height 20
click at [632, 248] on label "[PERSON_NAME]" at bounding box center [630, 241] width 97 height 18
click at [578, 243] on input "[PERSON_NAME]" at bounding box center [574, 239] width 7 height 7
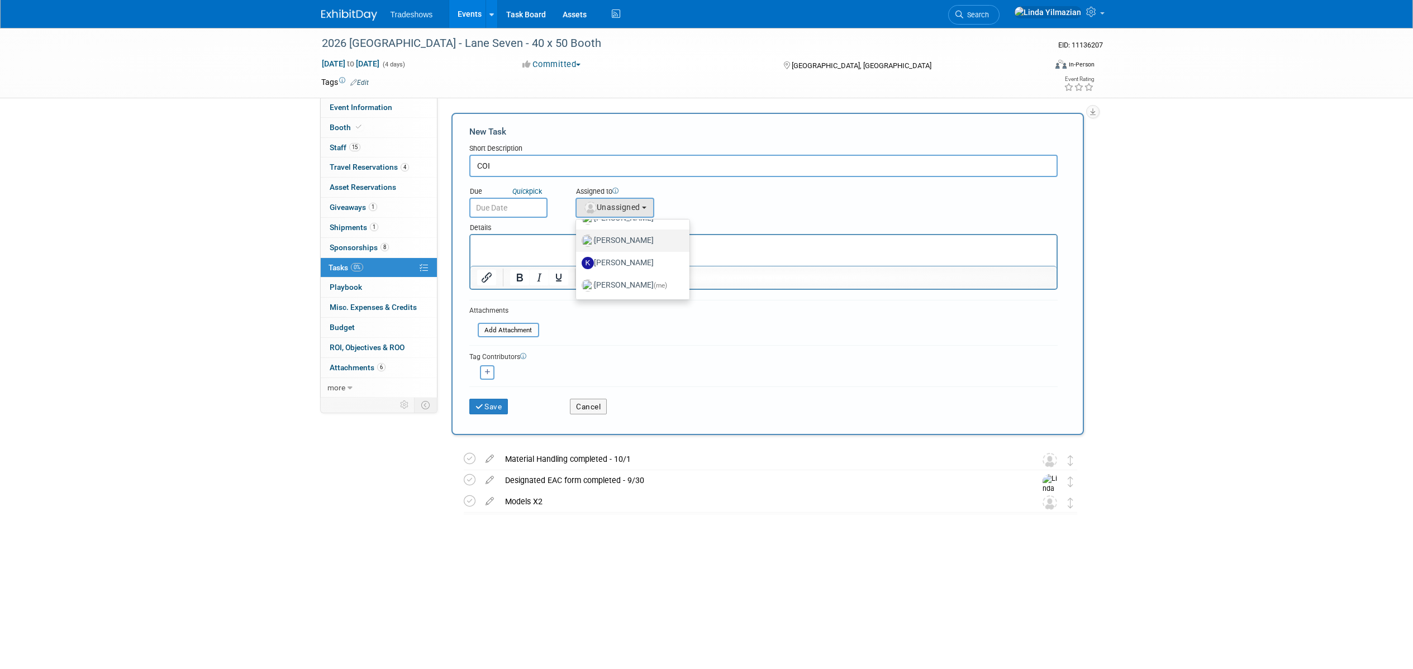
select select "dc96ae22-36d8-4ea7-9e06-224686897215"
click at [490, 413] on button "Save" at bounding box center [488, 407] width 39 height 16
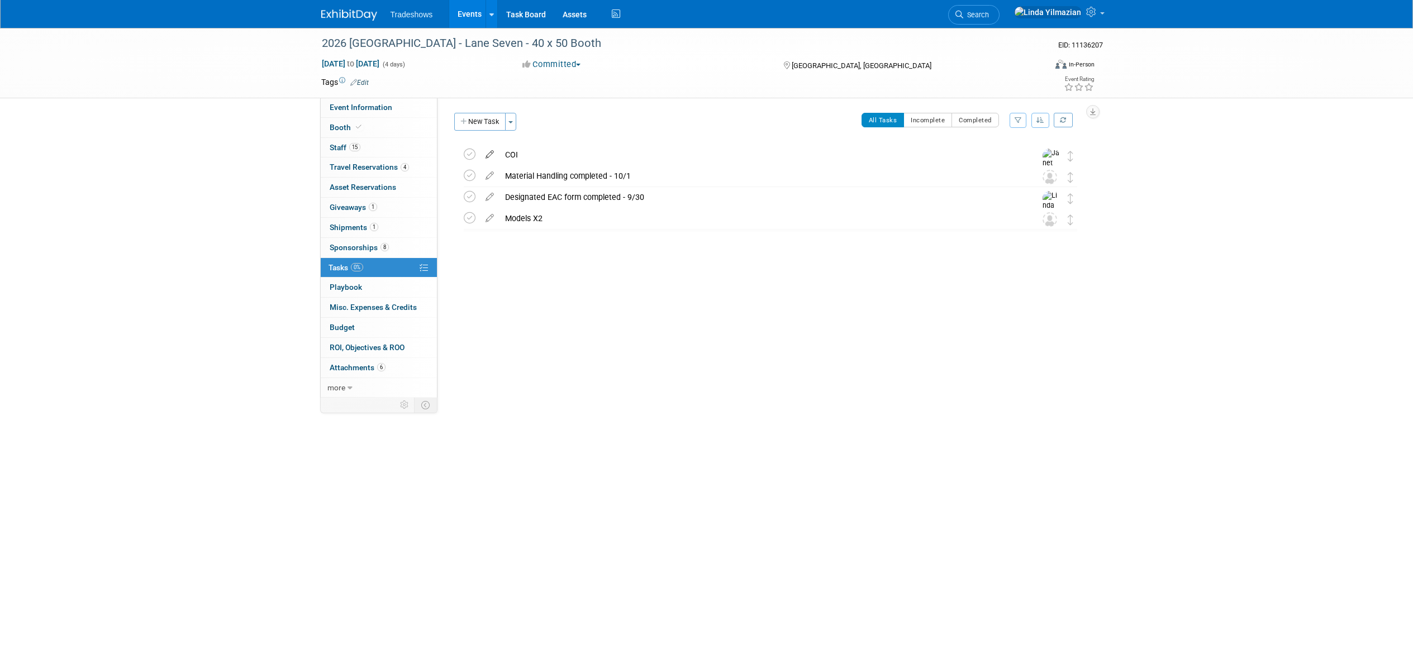
click at [492, 151] on icon at bounding box center [490, 152] width 20 height 14
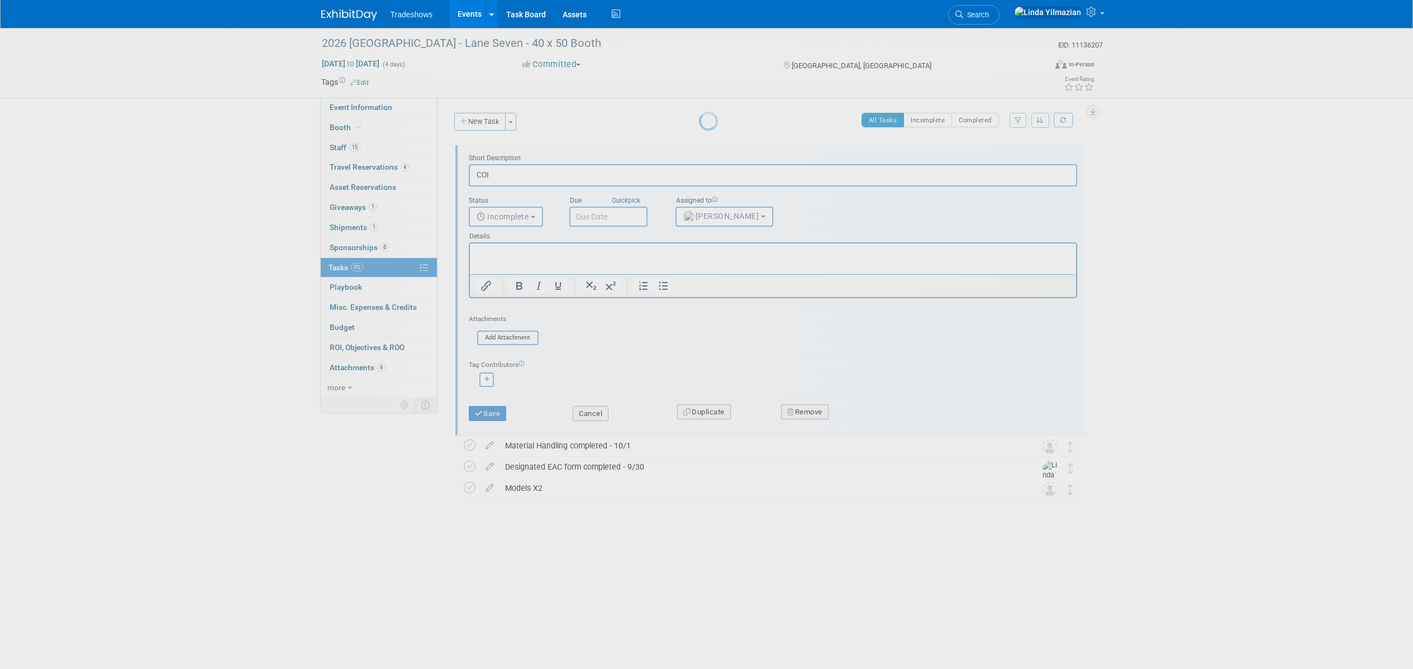
scroll to position [0, 0]
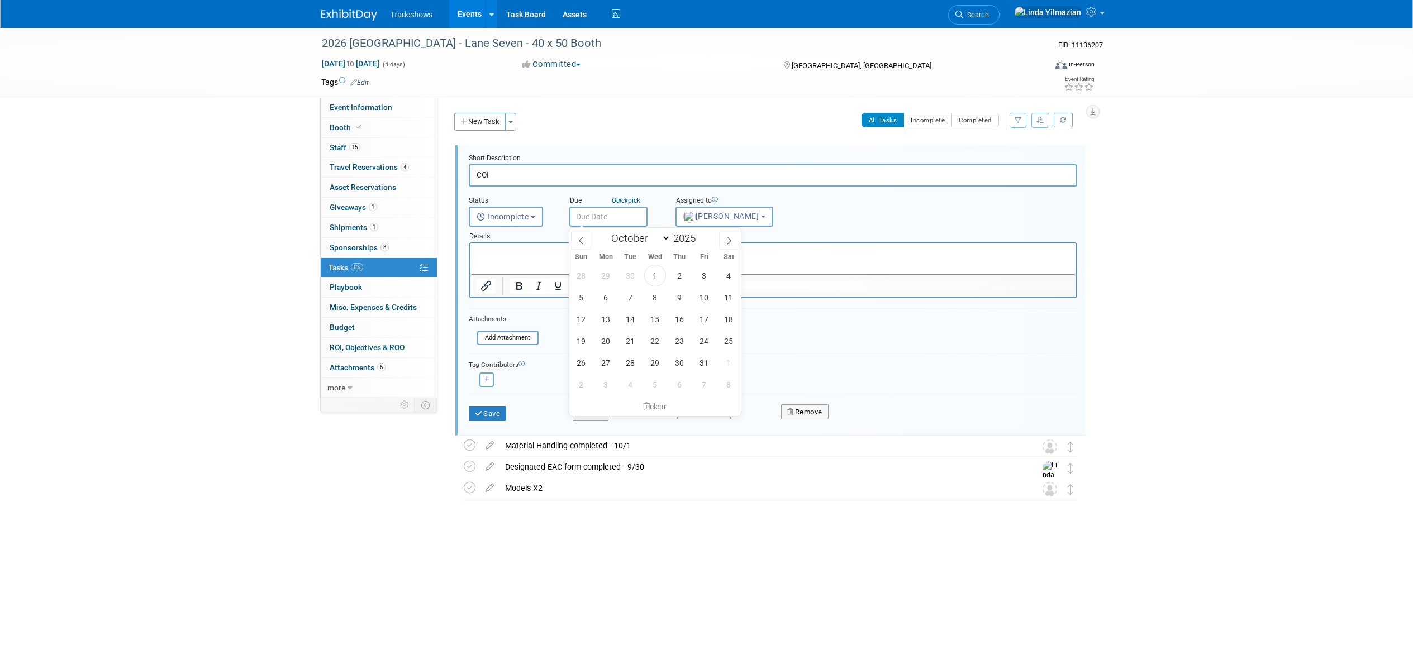
click at [595, 219] on input "text" at bounding box center [608, 217] width 78 height 20
click at [729, 241] on icon at bounding box center [729, 241] width 8 height 8
select select "11"
click at [701, 273] on span "5" at bounding box center [704, 276] width 22 height 22
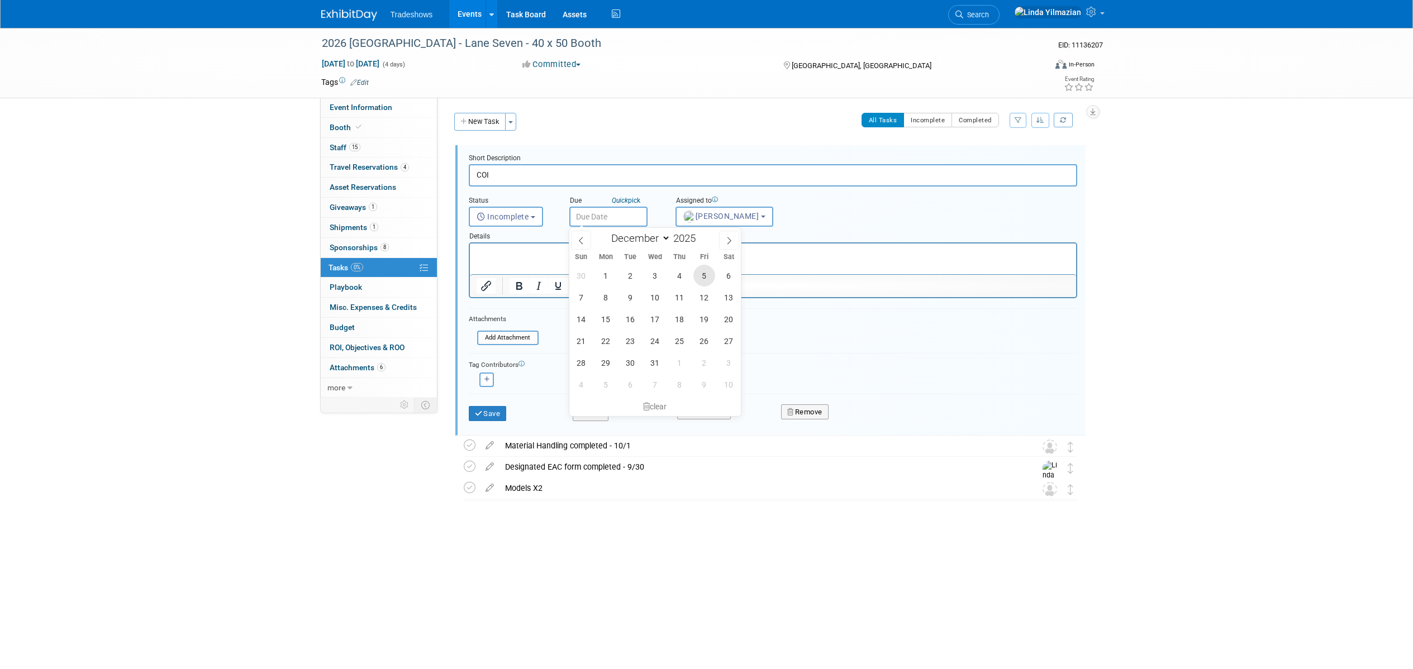
type input "[DATE]"
click at [489, 410] on button "Save" at bounding box center [488, 414] width 38 height 16
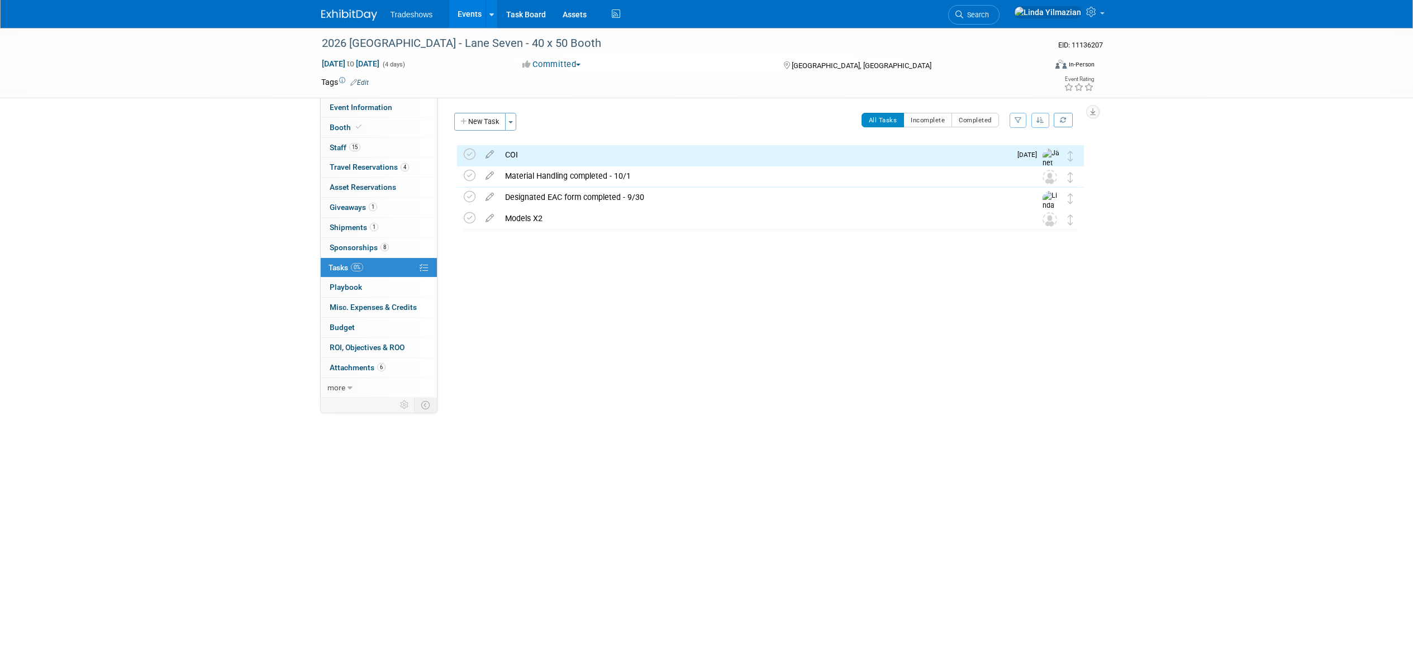
click at [529, 154] on div "COI" at bounding box center [755, 154] width 511 height 19
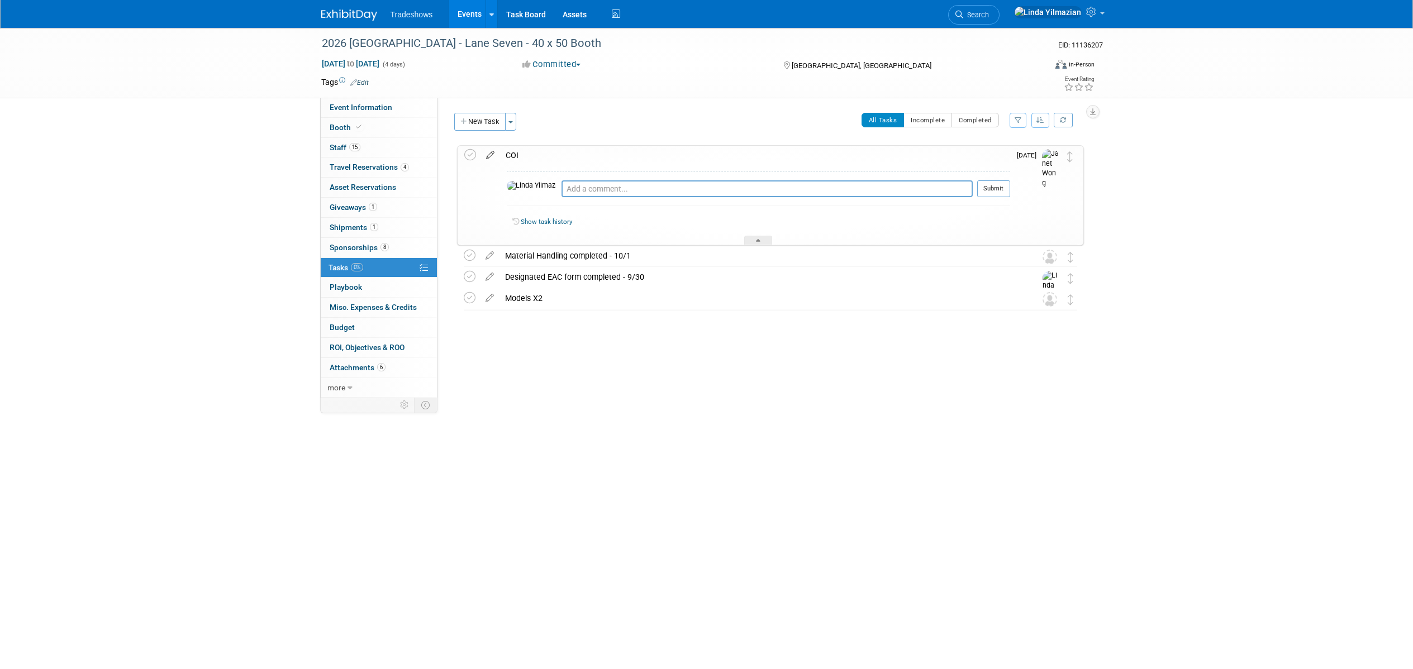
click at [495, 154] on icon at bounding box center [491, 153] width 20 height 14
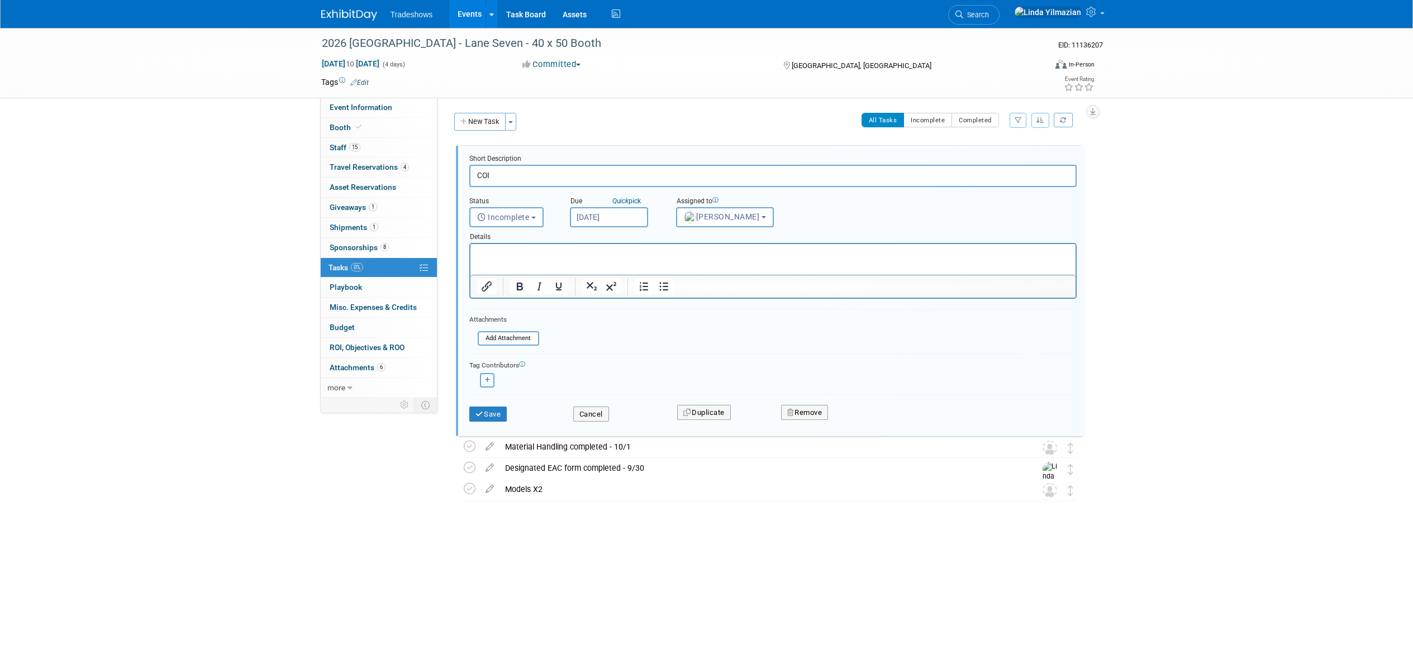
click at [485, 382] on icon "button" at bounding box center [488, 380] width 6 height 6
select select
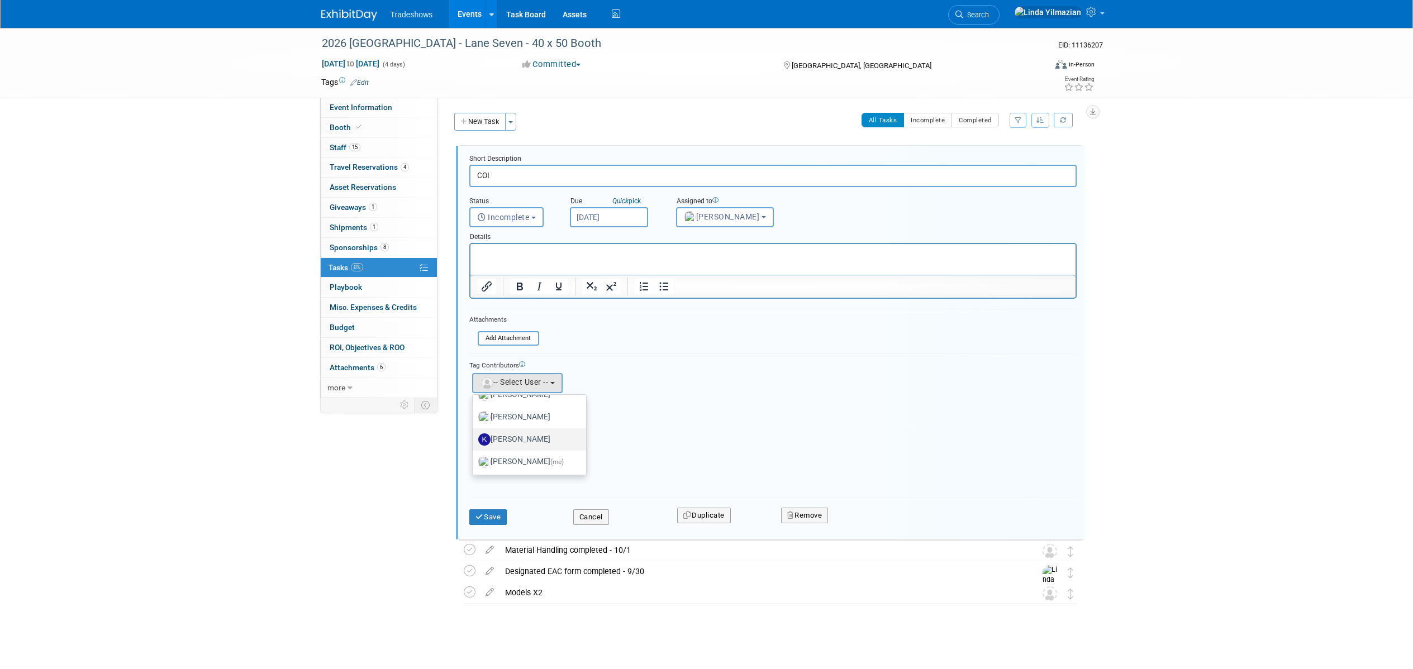
scroll to position [60, 0]
click at [523, 417] on label "[PERSON_NAME]" at bounding box center [526, 416] width 97 height 18
click at [474, 417] on input "[PERSON_NAME]" at bounding box center [470, 414] width 7 height 7
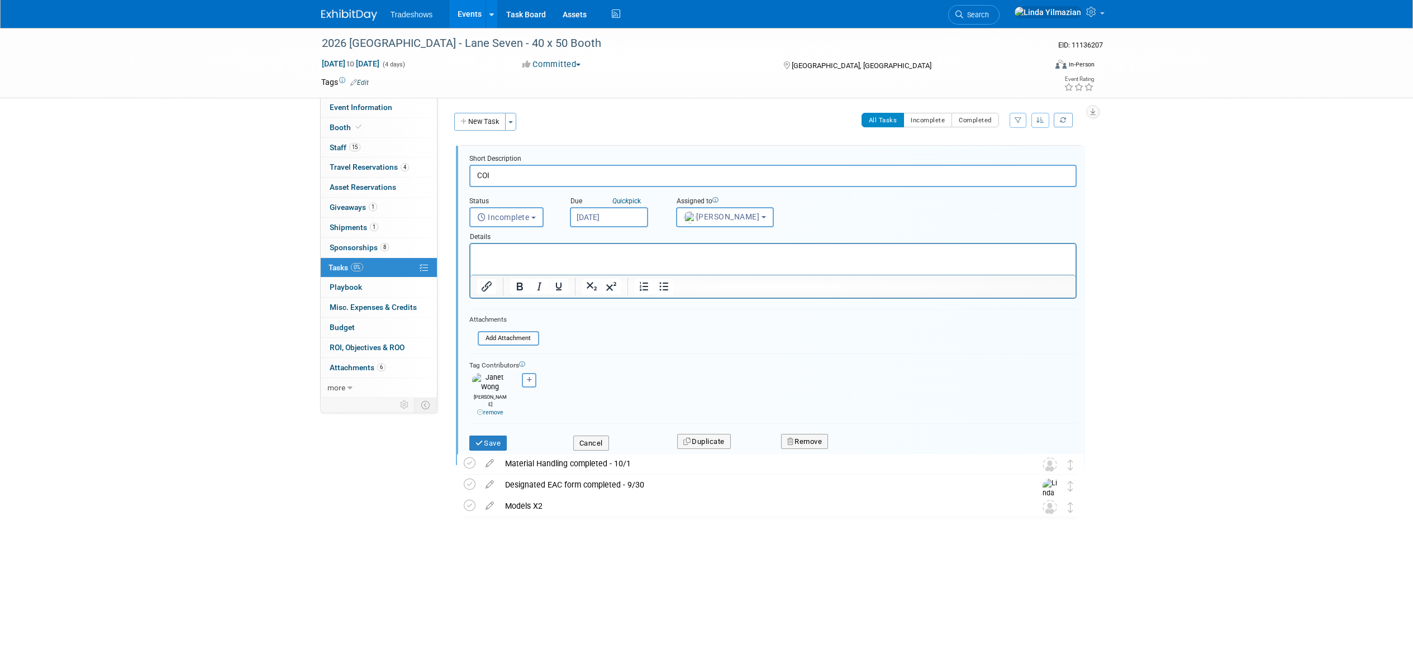
click at [483, 443] on div "Save Cancel Duplicate Remove" at bounding box center [772, 443] width 607 height 39
click at [483, 436] on button "Save" at bounding box center [488, 444] width 38 height 16
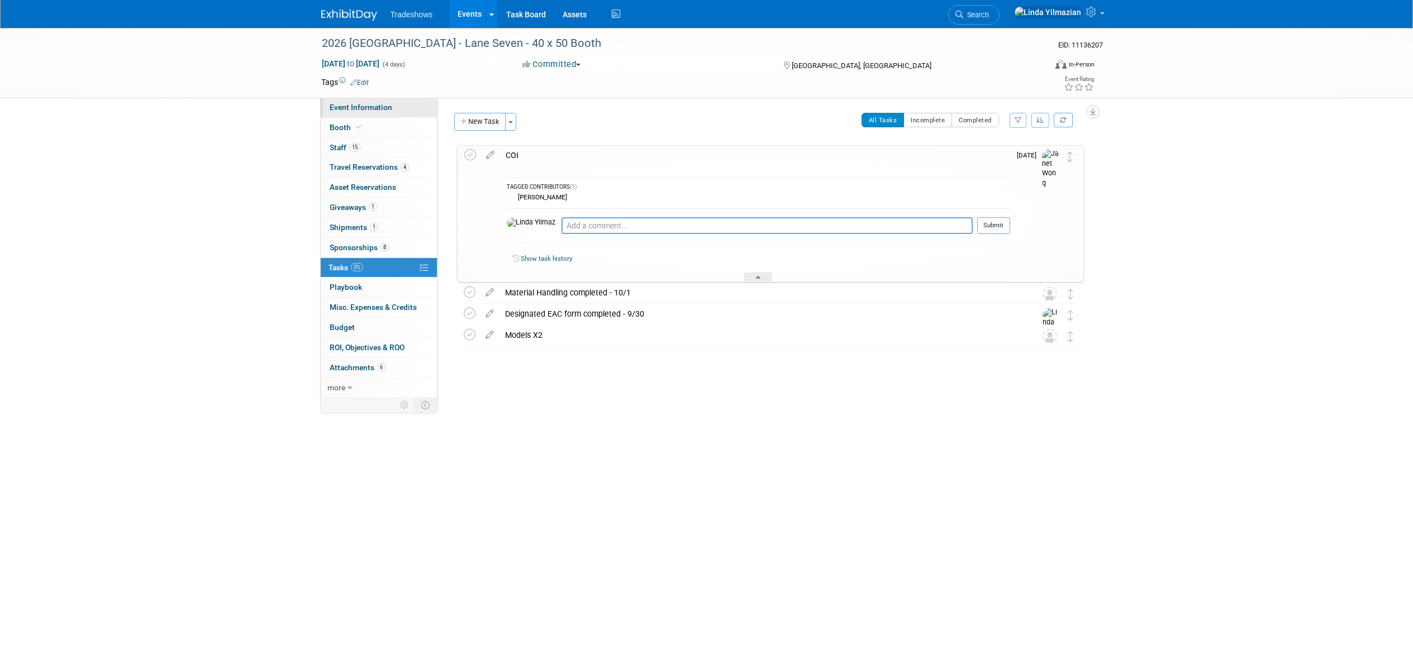
click at [355, 107] on span "Event Information" at bounding box center [361, 107] width 63 height 9
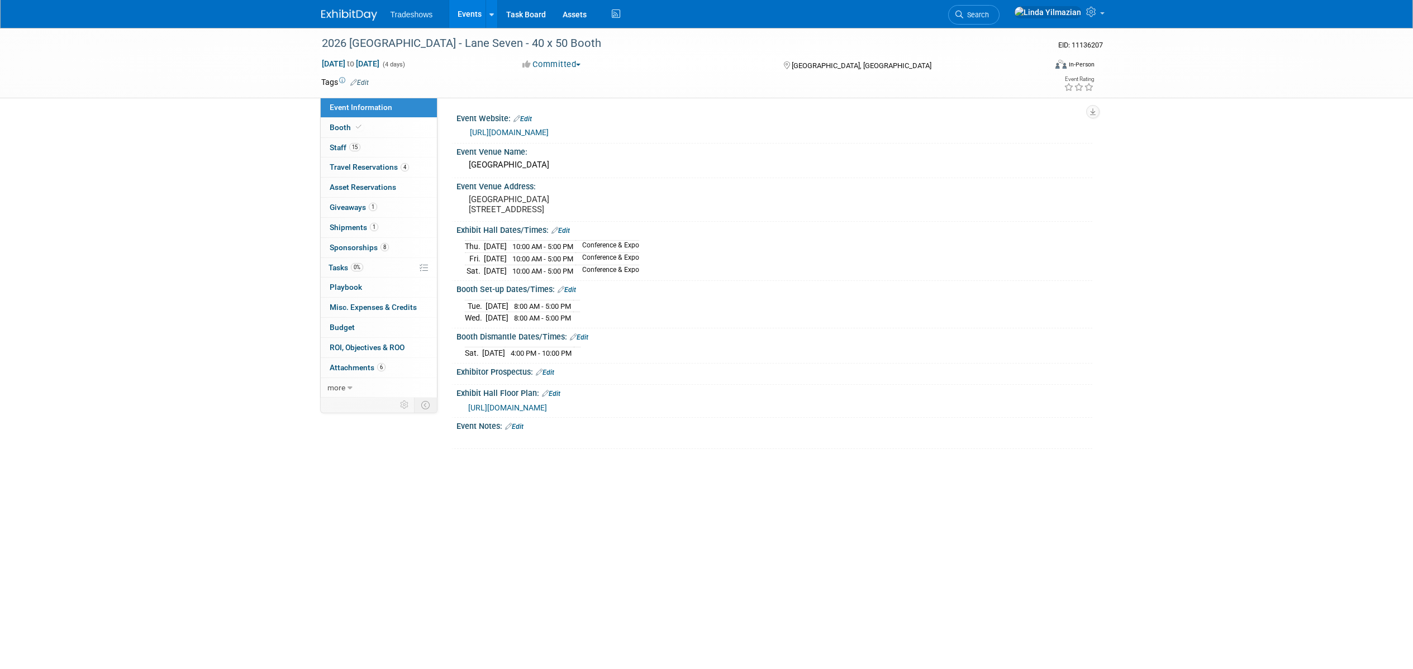
click at [529, 120] on link "Edit" at bounding box center [523, 119] width 18 height 8
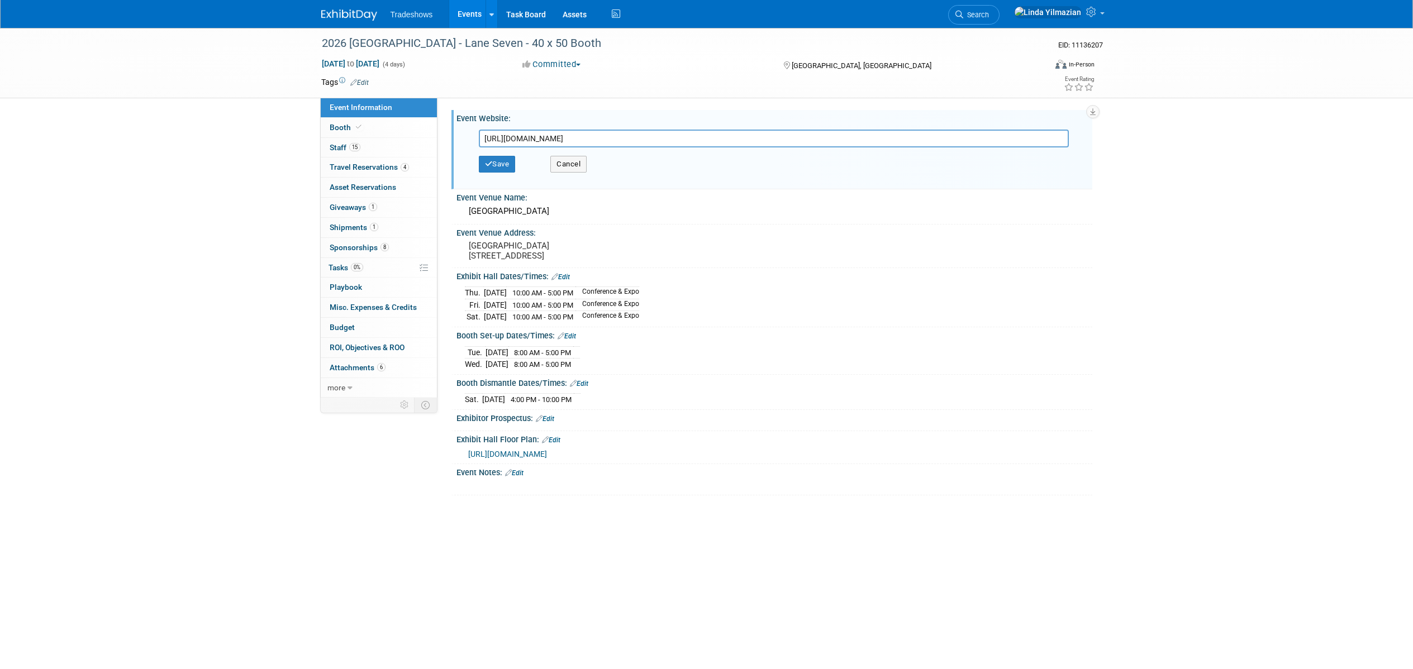
drag, startPoint x: 629, startPoint y: 141, endPoint x: 481, endPoint y: 130, distance: 148.0
click at [481, 130] on input "[URL][DOMAIN_NAME]" at bounding box center [774, 139] width 590 height 18
type input "[URL][DOMAIN_NAME]"
click at [492, 164] on button "Save" at bounding box center [497, 164] width 37 height 17
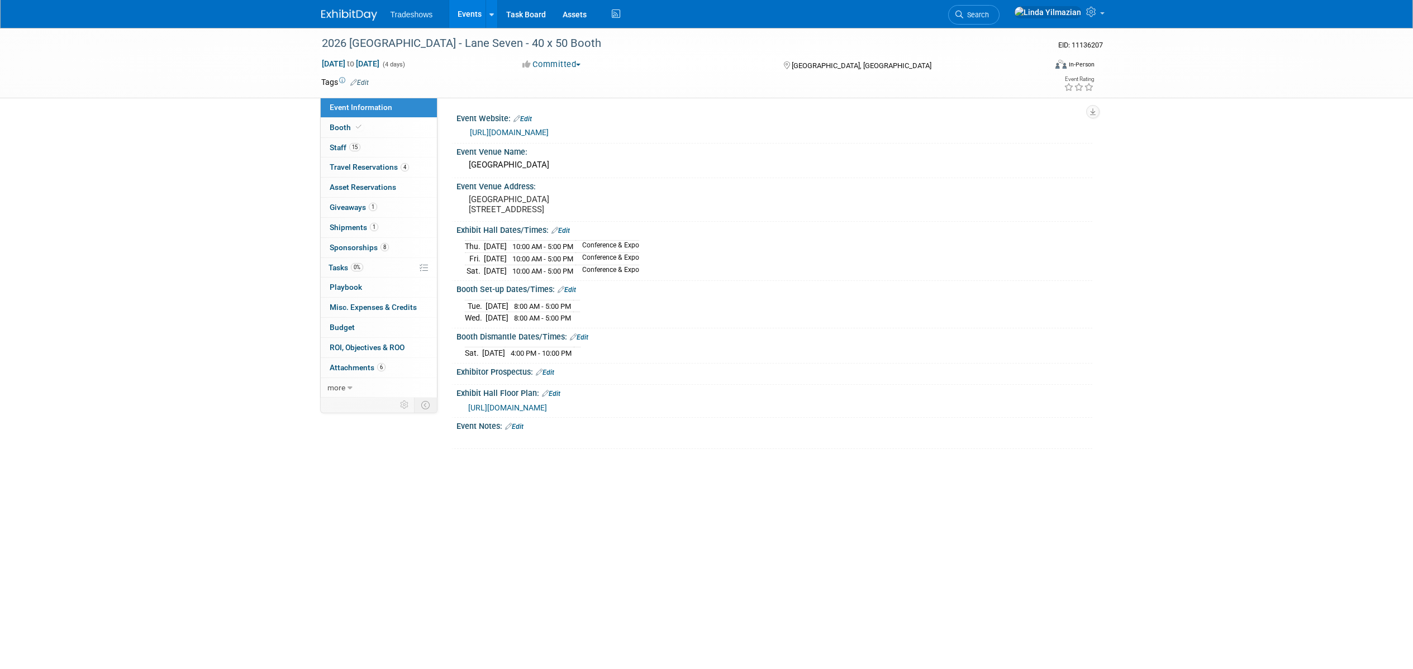
click at [527, 121] on link "Edit" at bounding box center [523, 119] width 18 height 8
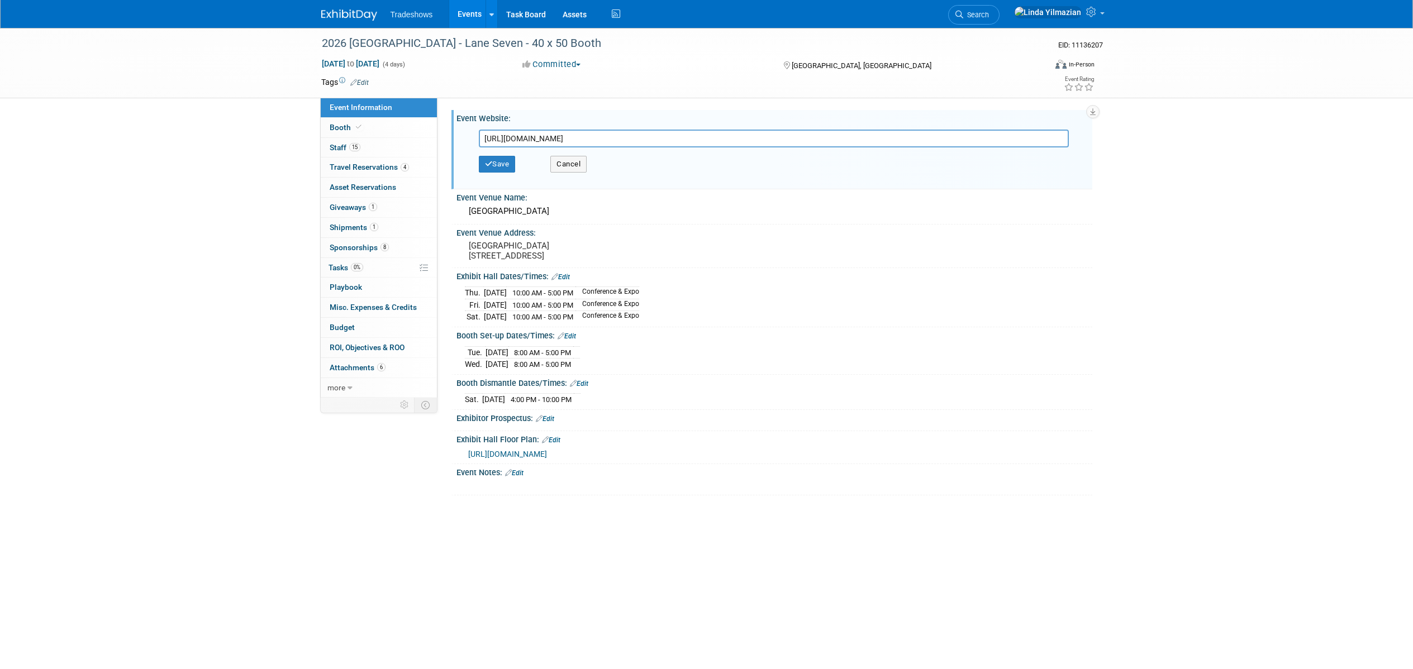
drag, startPoint x: 670, startPoint y: 135, endPoint x: 500, endPoint y: 115, distance: 171.5
click at [500, 115] on div "Event Website: Edit [URL][DOMAIN_NAME] [URL][DOMAIN_NAME] Save Cancel" at bounding box center [771, 149] width 641 height 79
type input "[URL][DOMAIN_NAME]"
click at [498, 161] on button "Save" at bounding box center [497, 164] width 37 height 17
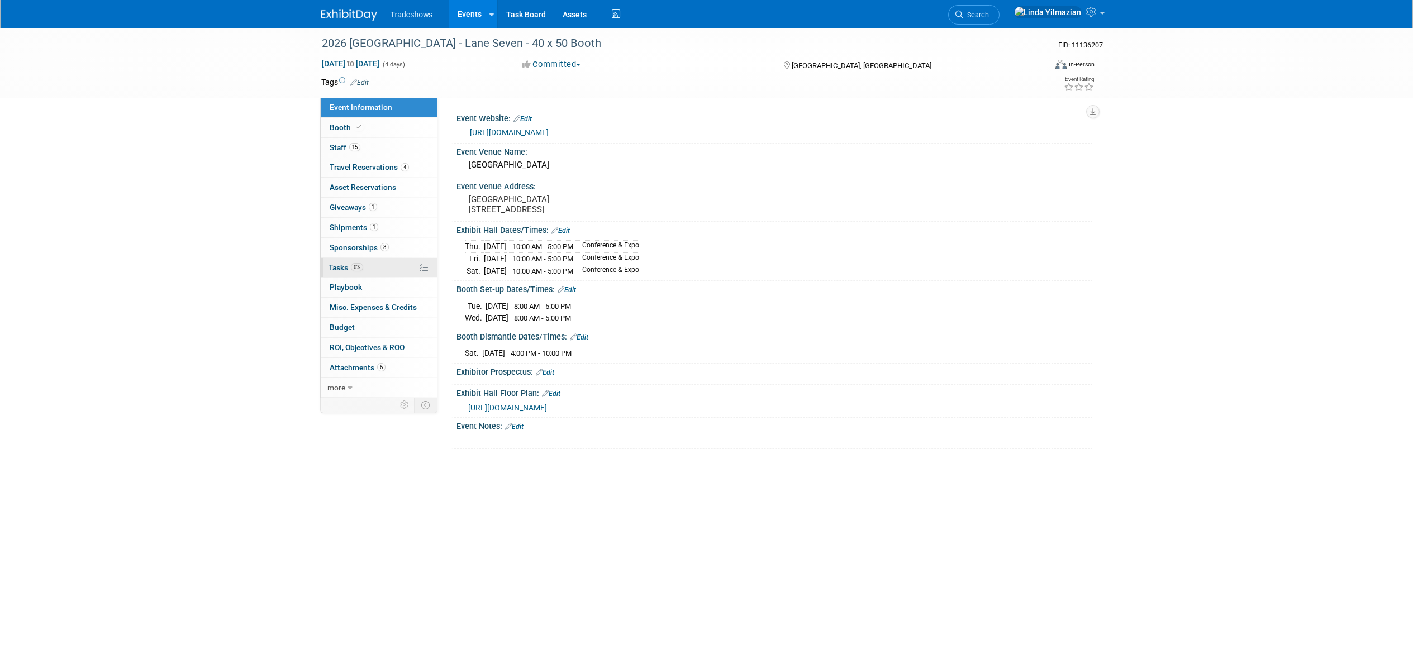
click at [341, 268] on span "Tasks 0%" at bounding box center [346, 267] width 35 height 9
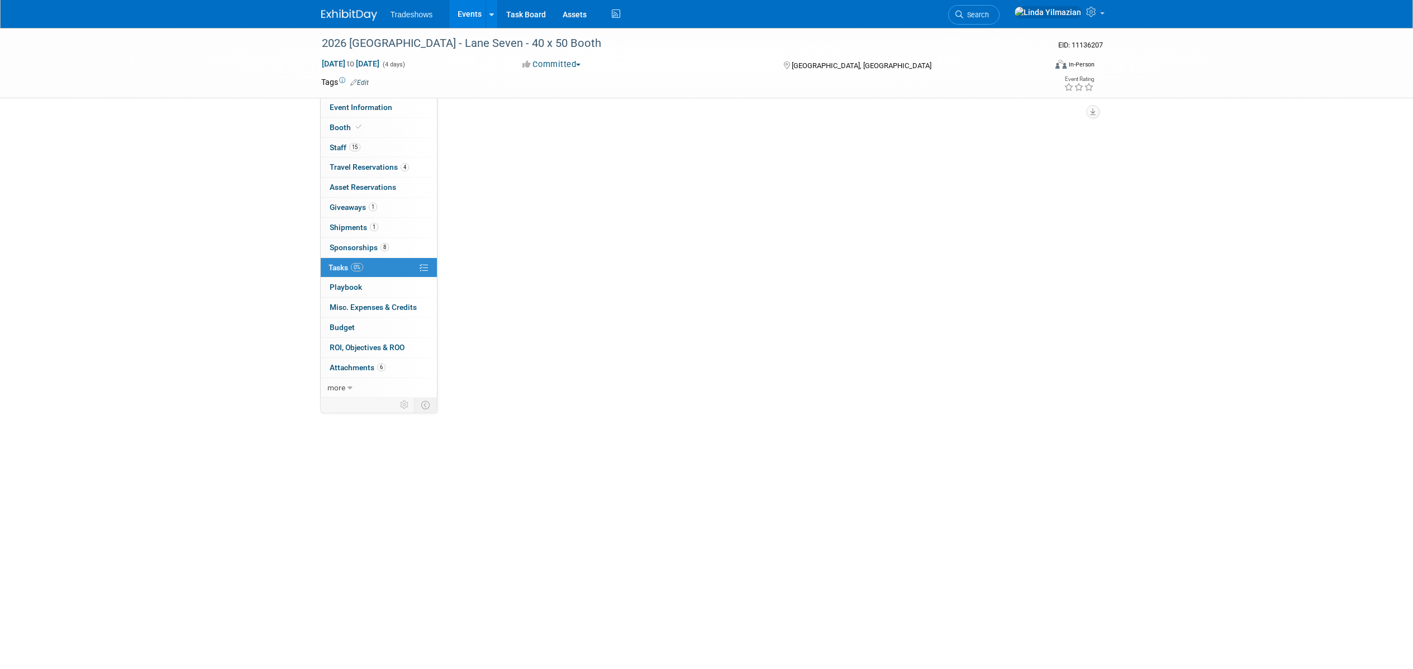
click at [341, 268] on span "Tasks 0%" at bounding box center [346, 267] width 35 height 9
